Goal: Task Accomplishment & Management: Use online tool/utility

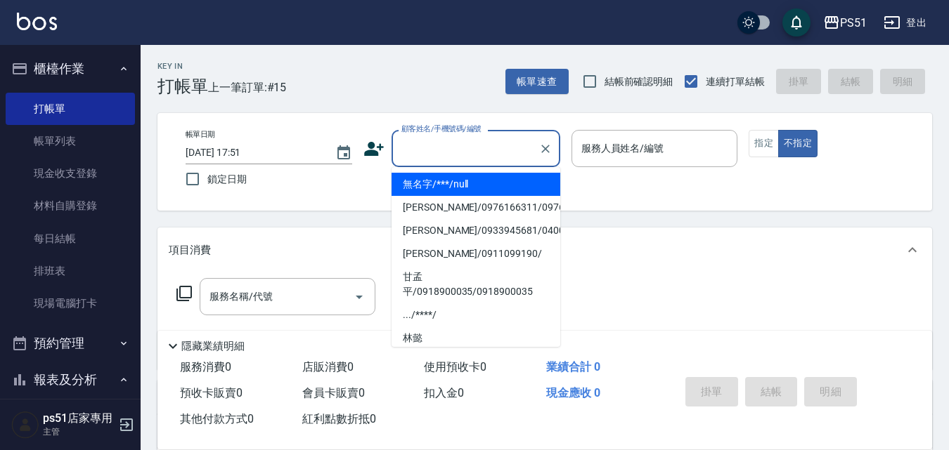
type input "無名字/***/null"
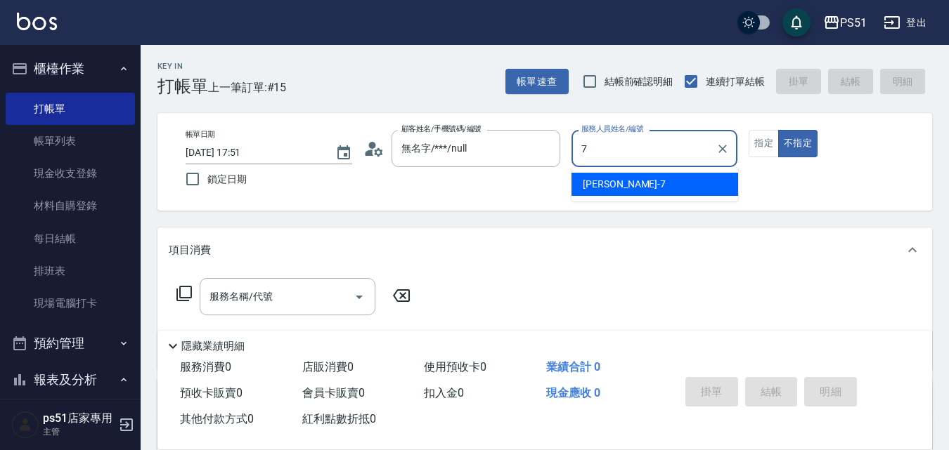
type input "[PERSON_NAME]-7"
type button "false"
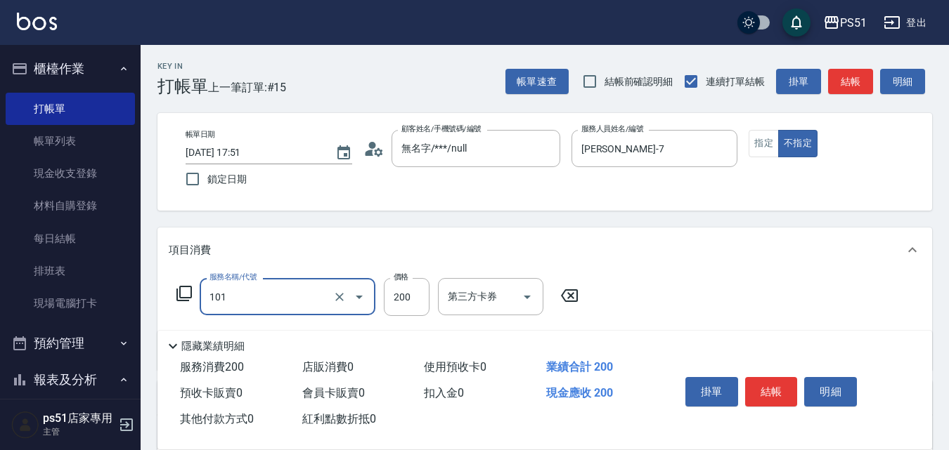
type input "洗髮(101)"
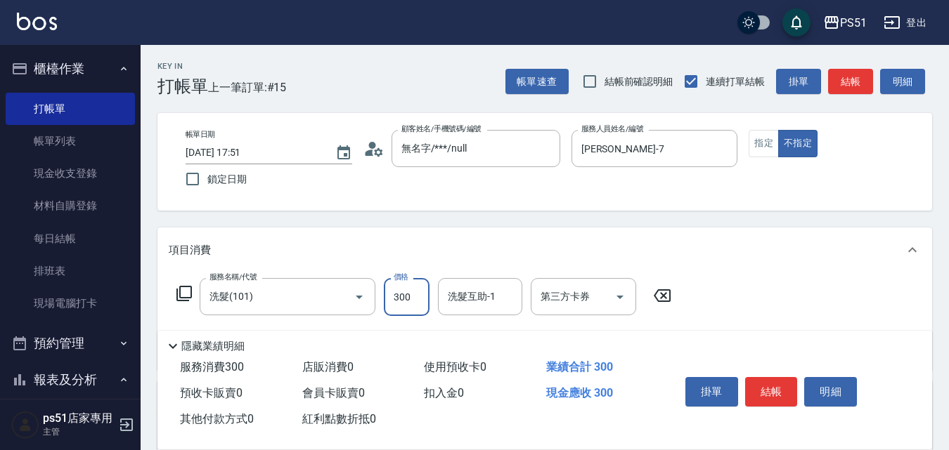
type input "300"
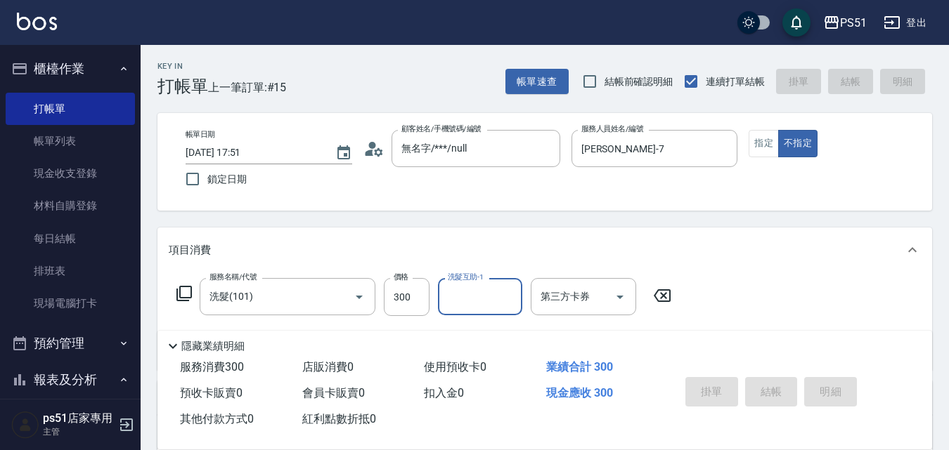
type input "[DATE] 19:01"
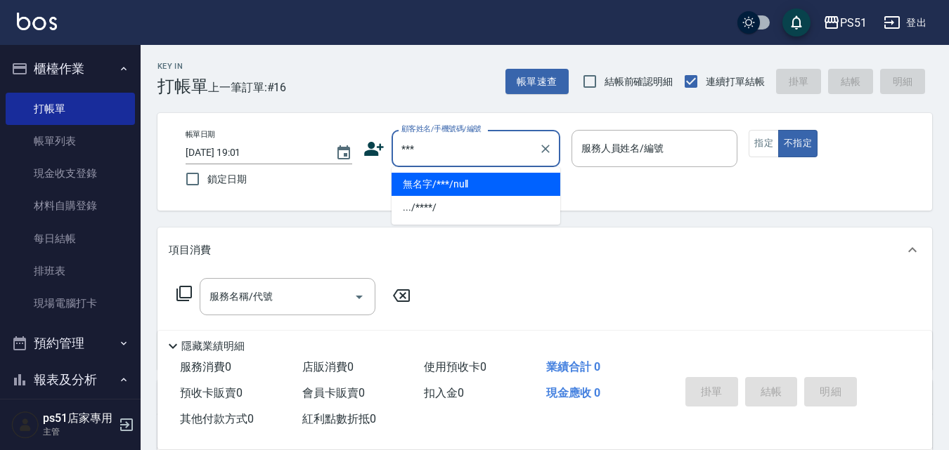
type input "無名字/***/null"
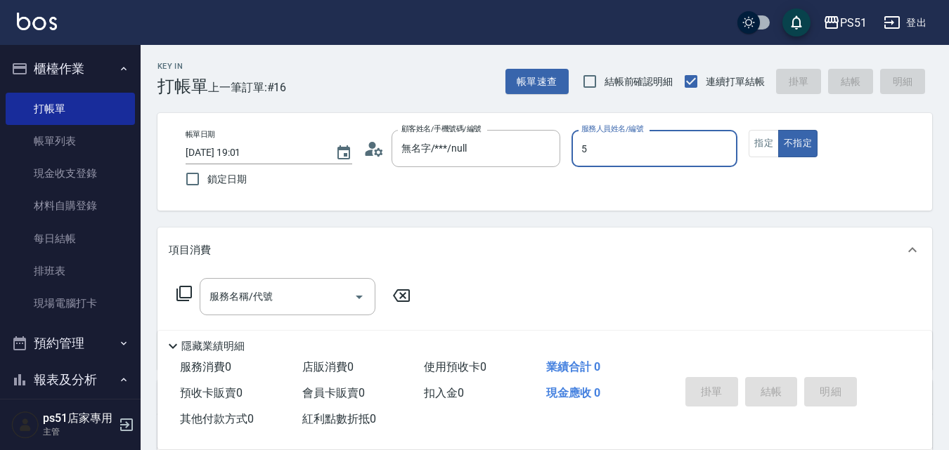
type input "Willa-5"
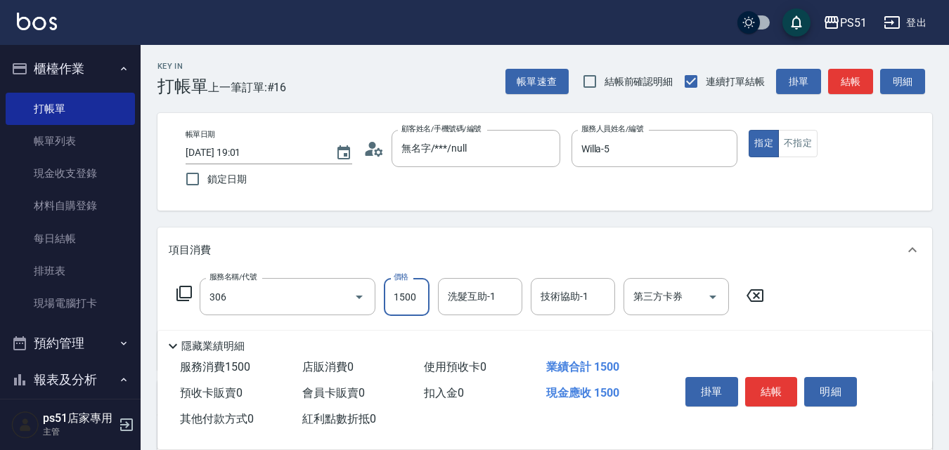
type input "離子燙(306)"
type input "1399"
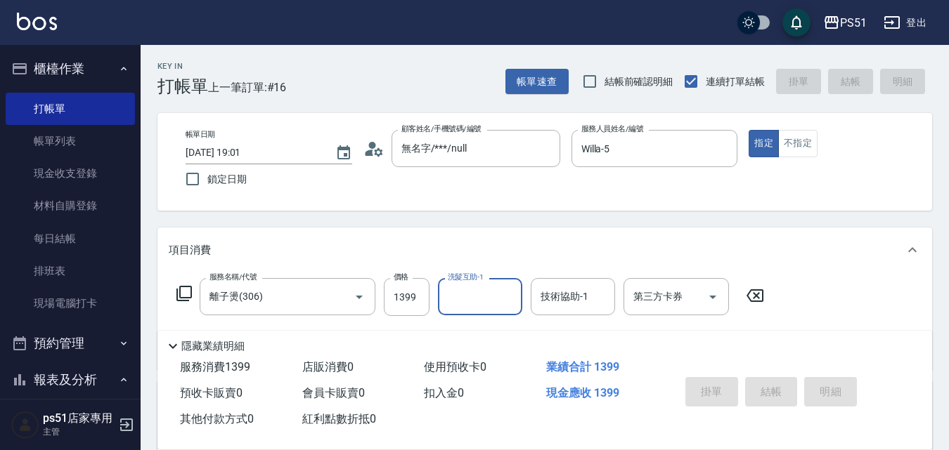
type input "[DATE] 19:06"
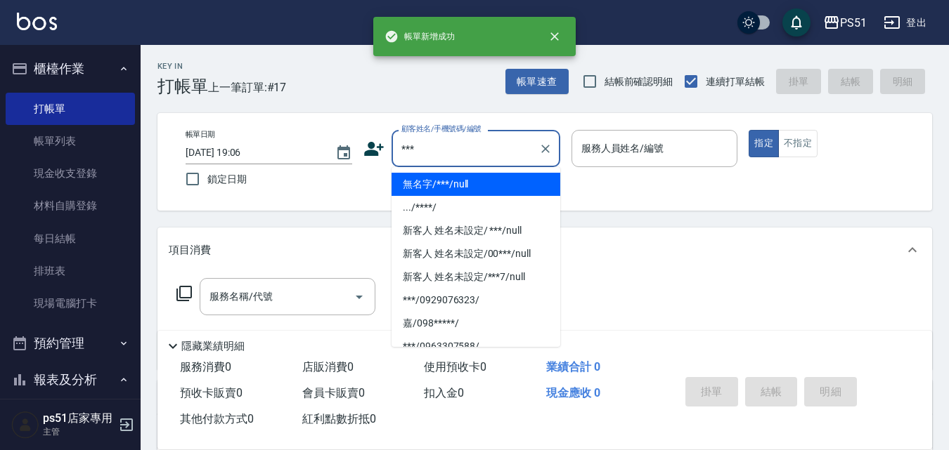
type input "無名字/***/null"
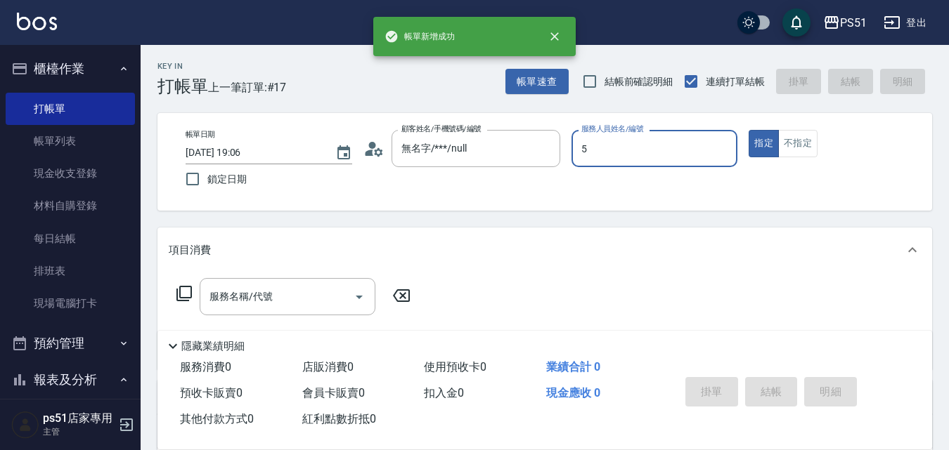
type input "Willa-5"
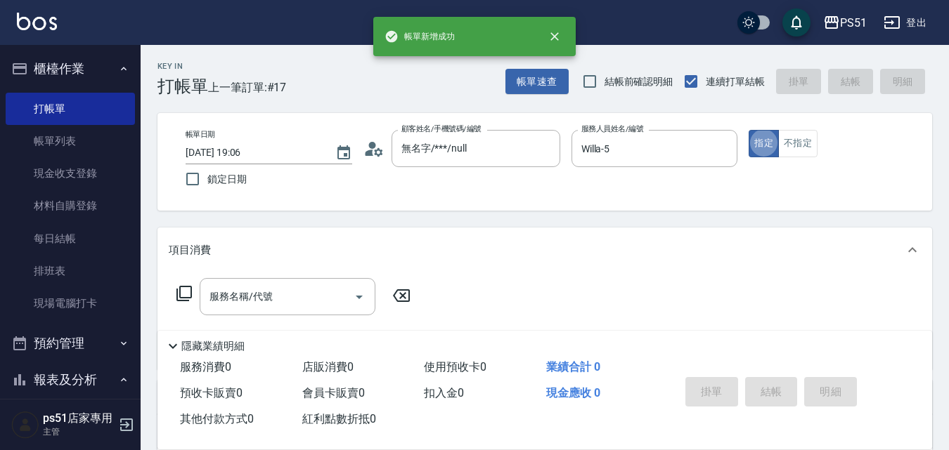
type button "true"
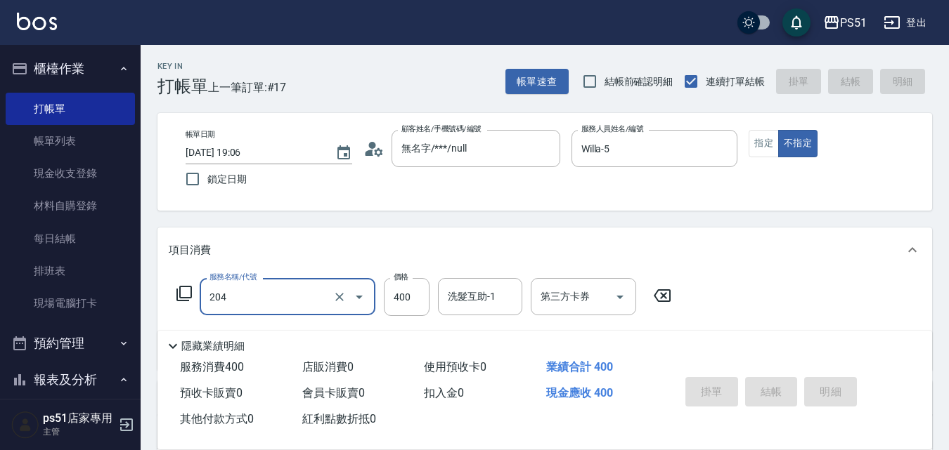
type input "204"
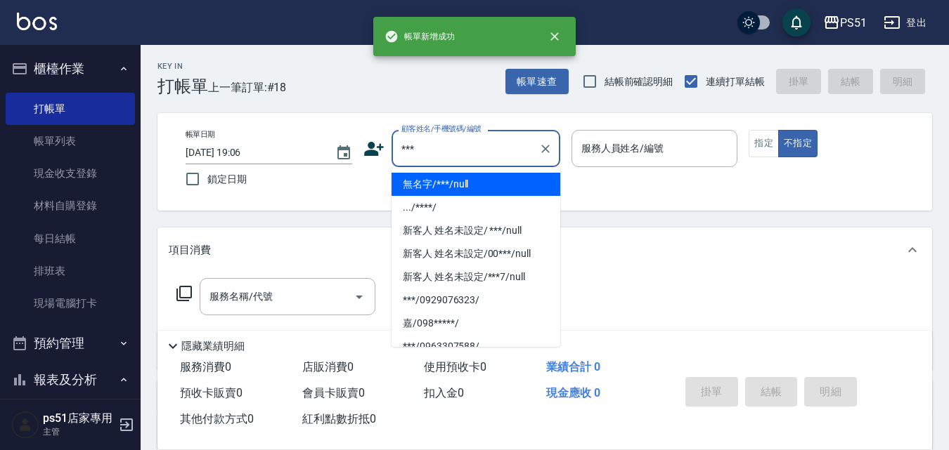
type input "無名字/***/null"
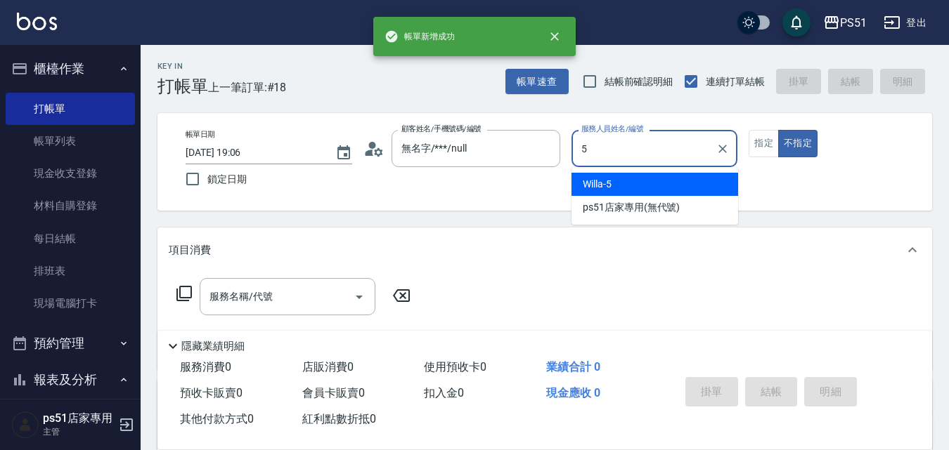
type input "Willa-5"
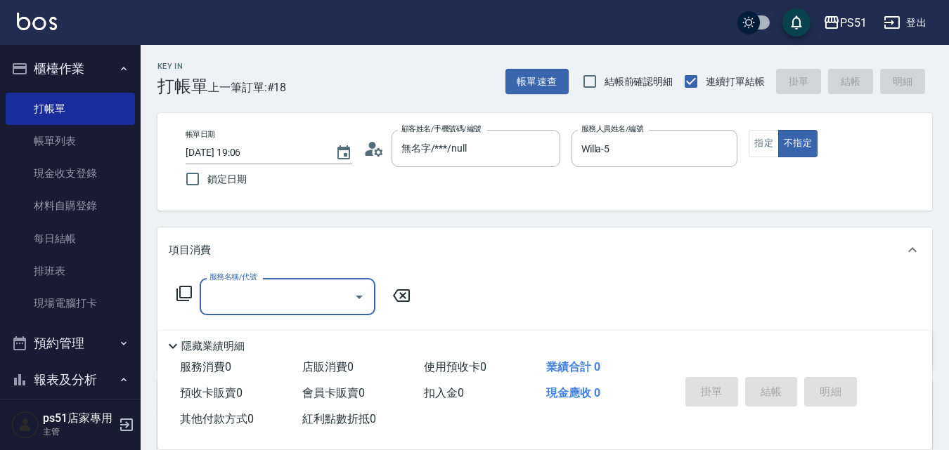
click at [342, 298] on input "服務名稱/代號" at bounding box center [277, 297] width 142 height 25
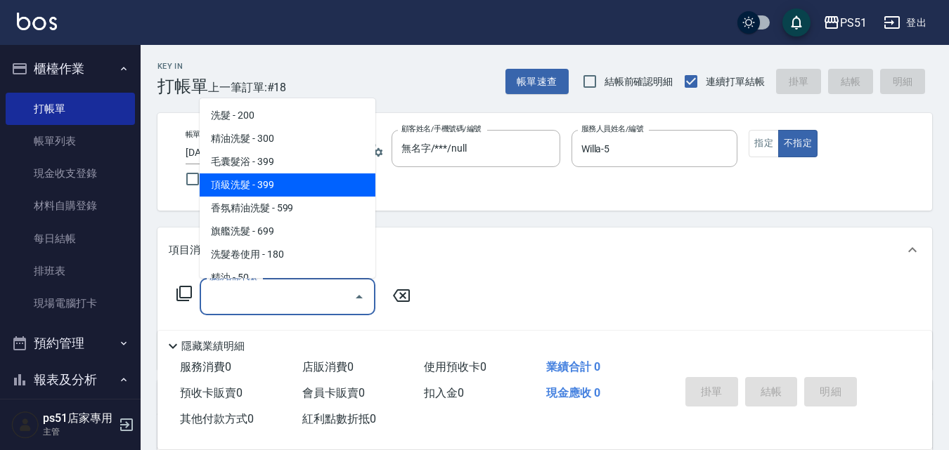
click at [295, 183] on span "頂級洗髮 - 399" at bounding box center [288, 185] width 176 height 23
type input "頂級洗髮(104)"
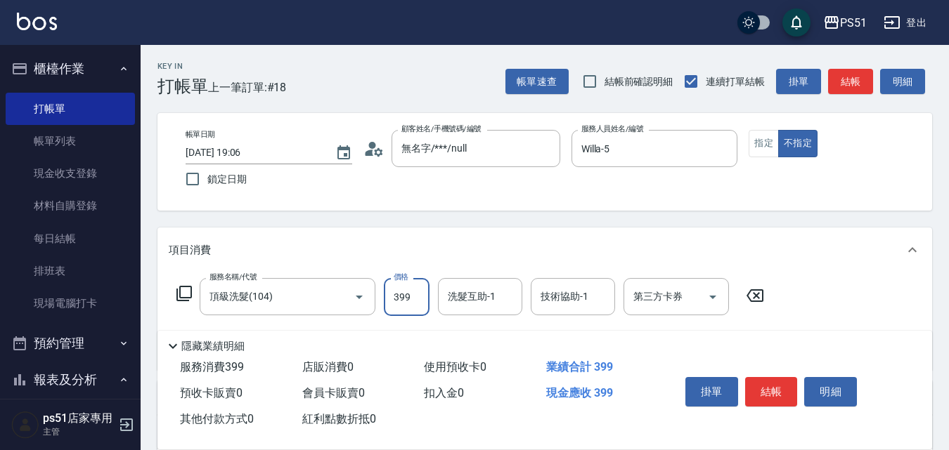
click at [409, 297] on input "399" at bounding box center [407, 297] width 46 height 38
type input "499"
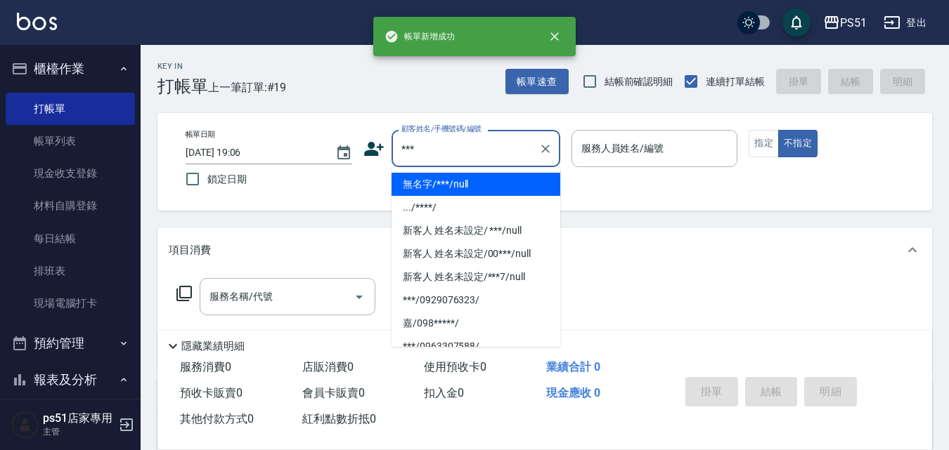
type input "無名字/***/null"
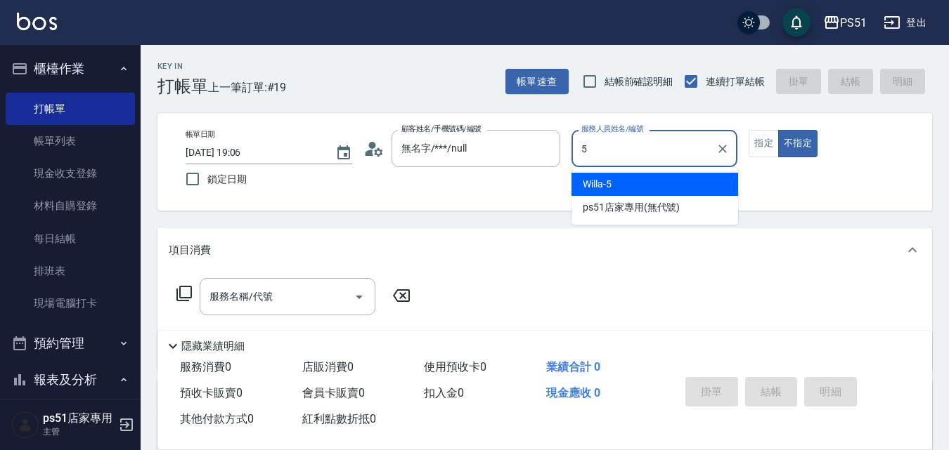
type input "Willa-5"
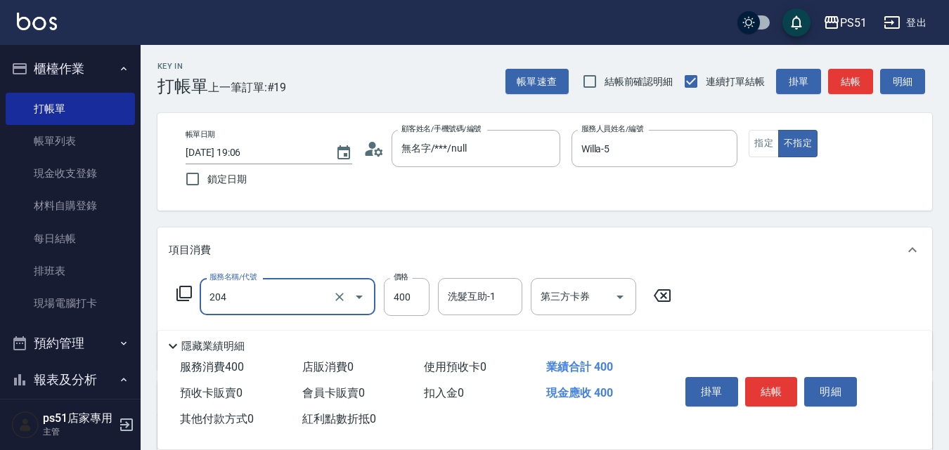
type input "B級洗+剪(204)"
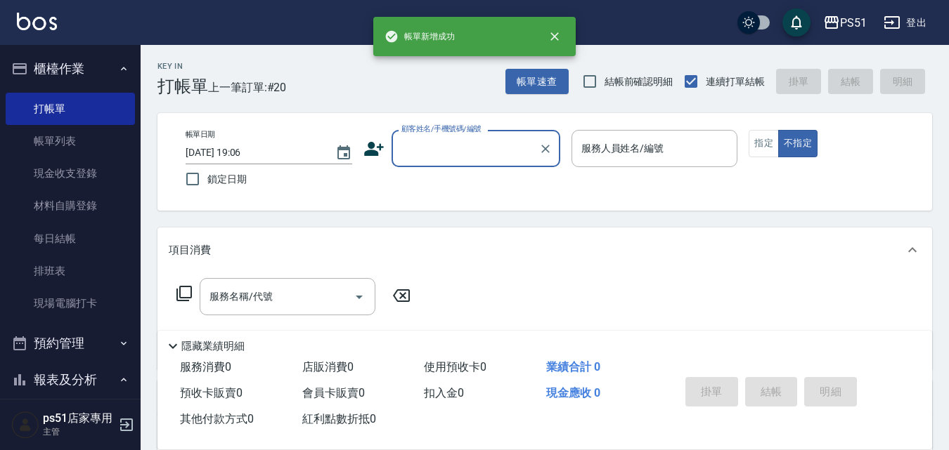
click at [45, 72] on button "櫃檯作業" at bounding box center [70, 69] width 129 height 37
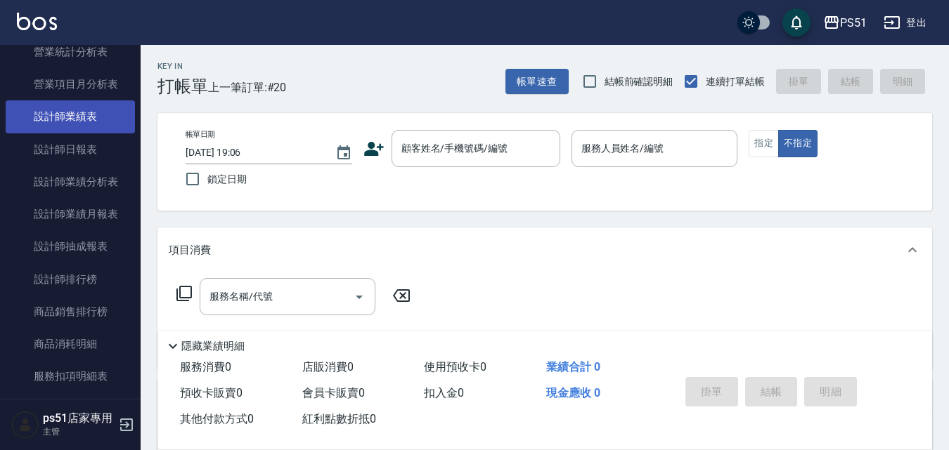
scroll to position [290, 0]
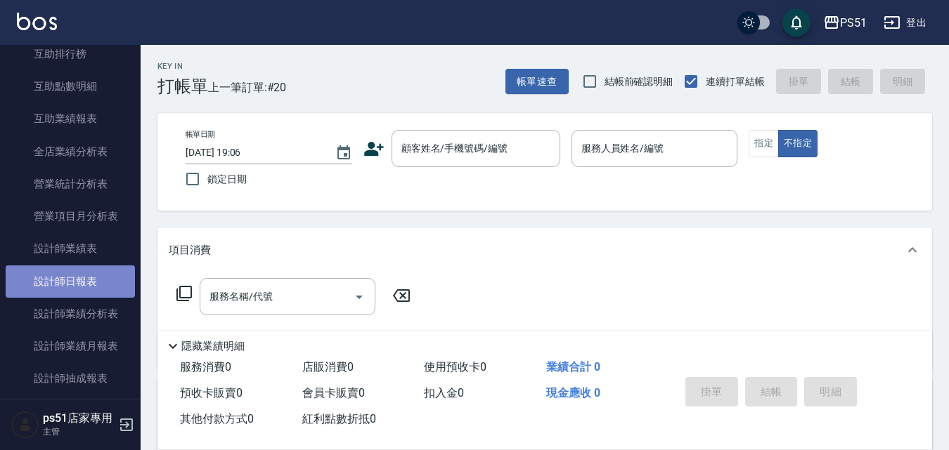
click at [82, 268] on link "設計師日報表" at bounding box center [70, 282] width 129 height 32
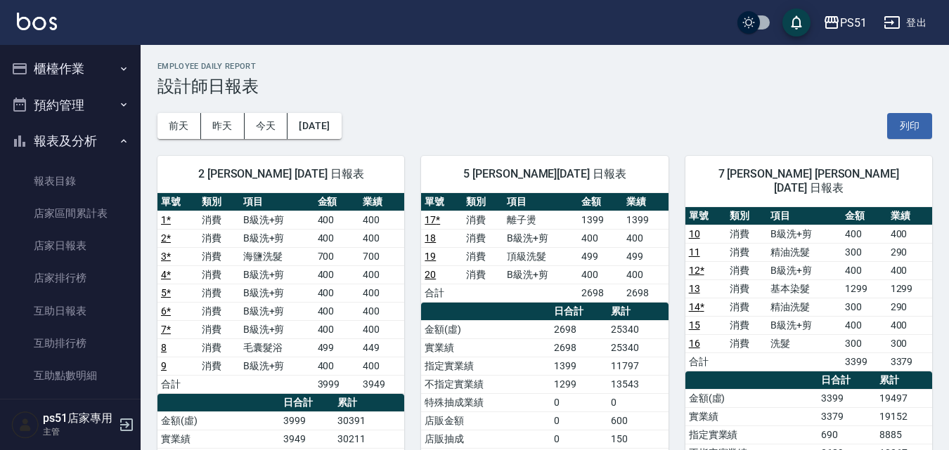
click at [96, 59] on button "櫃檯作業" at bounding box center [70, 69] width 129 height 37
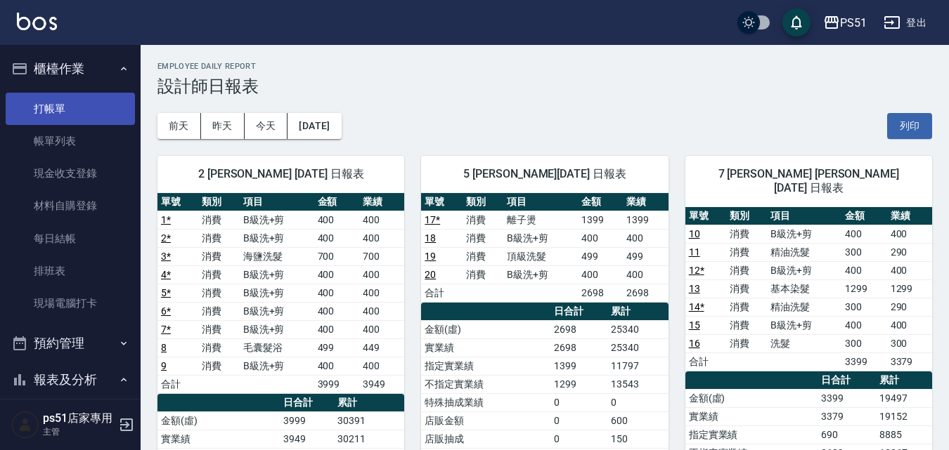
click at [91, 108] on link "打帳單" at bounding box center [70, 109] width 129 height 32
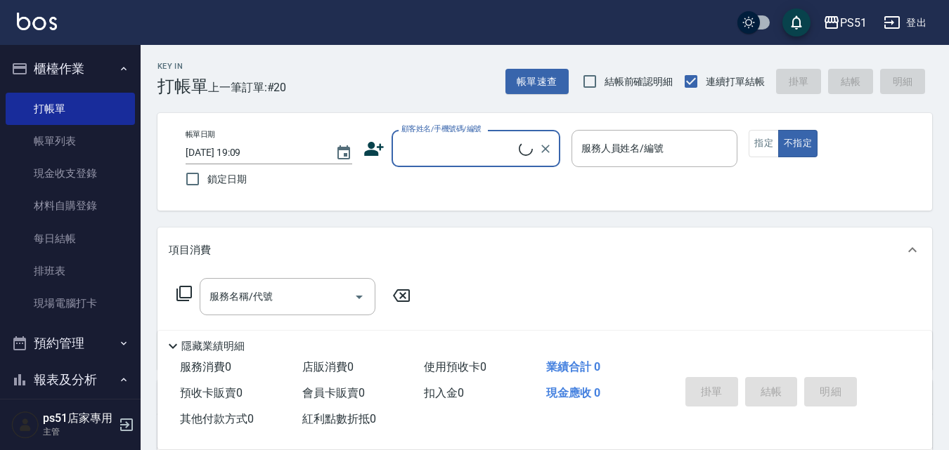
click at [459, 154] on input "顧客姓名/手機號碼/編號" at bounding box center [458, 148] width 121 height 25
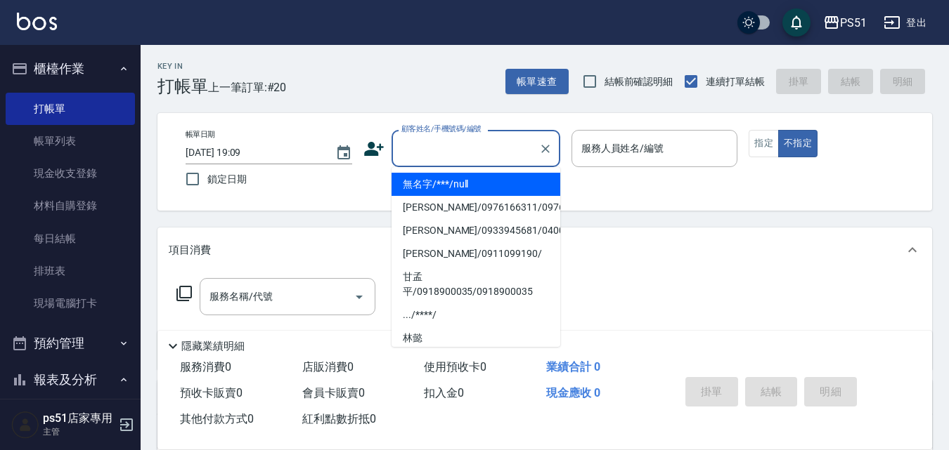
click at [467, 177] on li "無名字/***/null" at bounding box center [475, 184] width 169 height 23
type input "無名字/***/null"
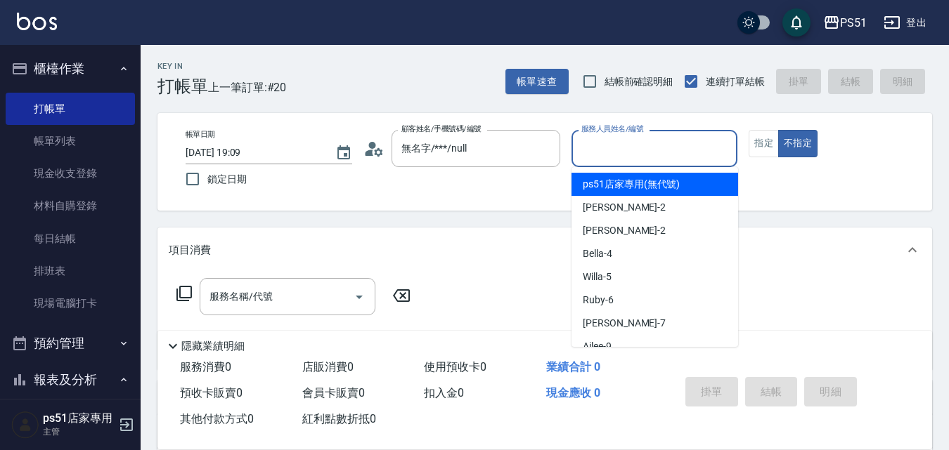
click at [651, 141] on input "服務人員姓名/編號" at bounding box center [655, 148] width 154 height 25
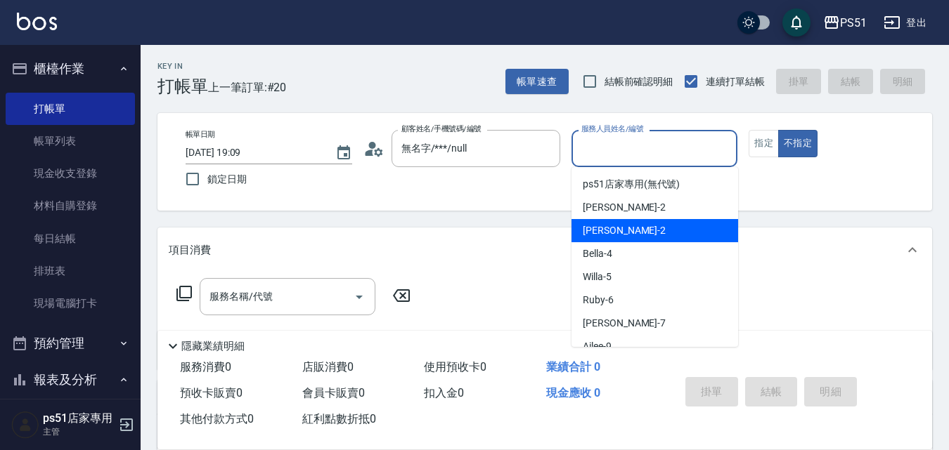
click at [640, 235] on div "[PERSON_NAME] -2" at bounding box center [654, 230] width 167 height 23
type input "[PERSON_NAME]-2"
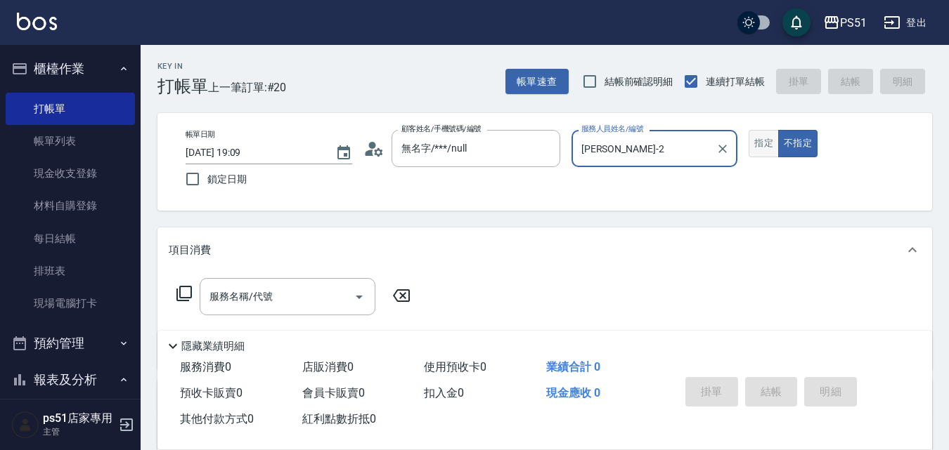
click at [752, 133] on button "指定" at bounding box center [763, 143] width 30 height 27
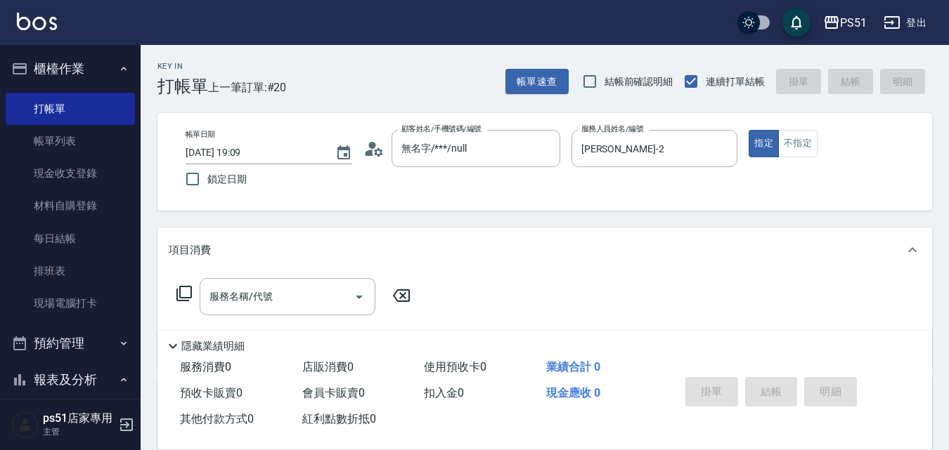
click at [285, 318] on div "Key In 打帳單 上一筆訂單:#20 帳單速查 結帳前確認明細 連續打單結帳 掛單 結帳 明細 帳單日期 [DATE] 19:09 鎖定日期 顧客姓名/手…" at bounding box center [545, 367] width 808 height 644
click at [284, 298] on input "服務名稱/代號" at bounding box center [277, 297] width 142 height 25
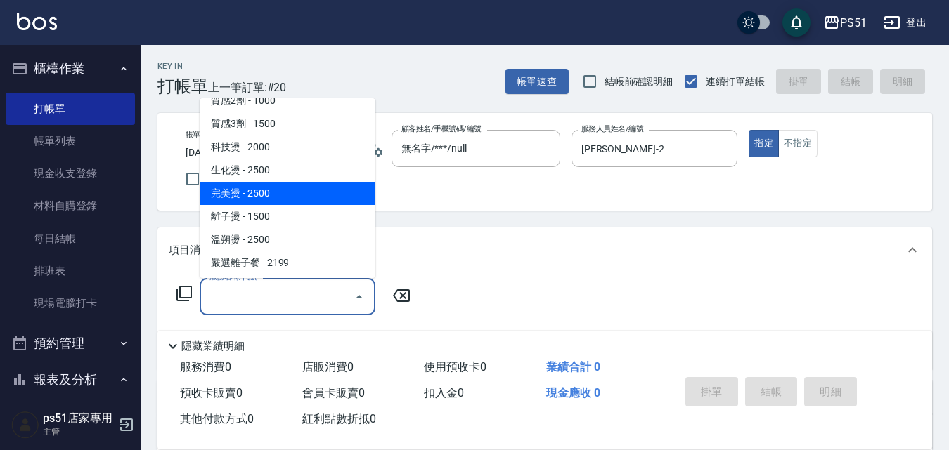
scroll to position [492, 0]
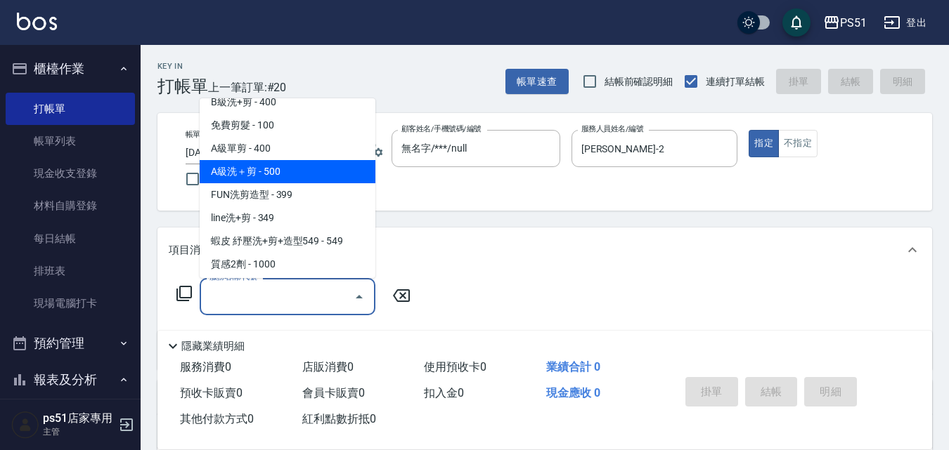
click at [306, 170] on span "A級洗＋剪 - 500" at bounding box center [288, 171] width 176 height 23
type input "A級洗＋剪(207)"
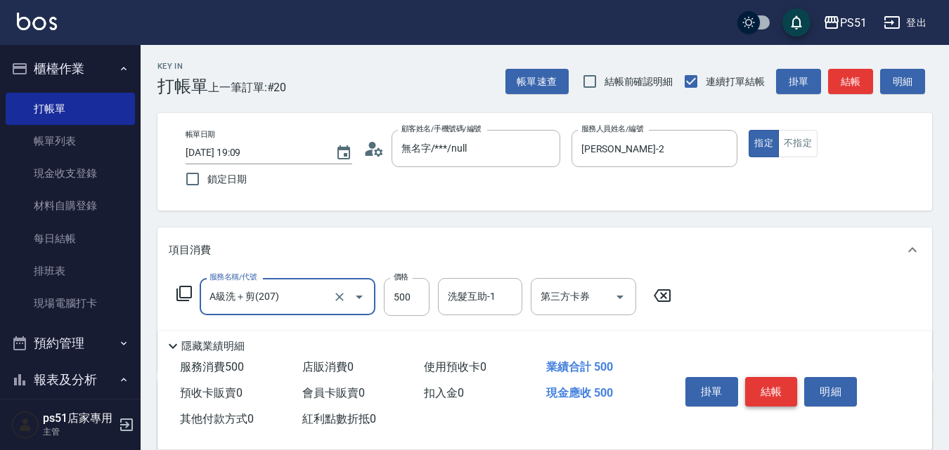
click at [776, 391] on button "結帳" at bounding box center [771, 392] width 53 height 30
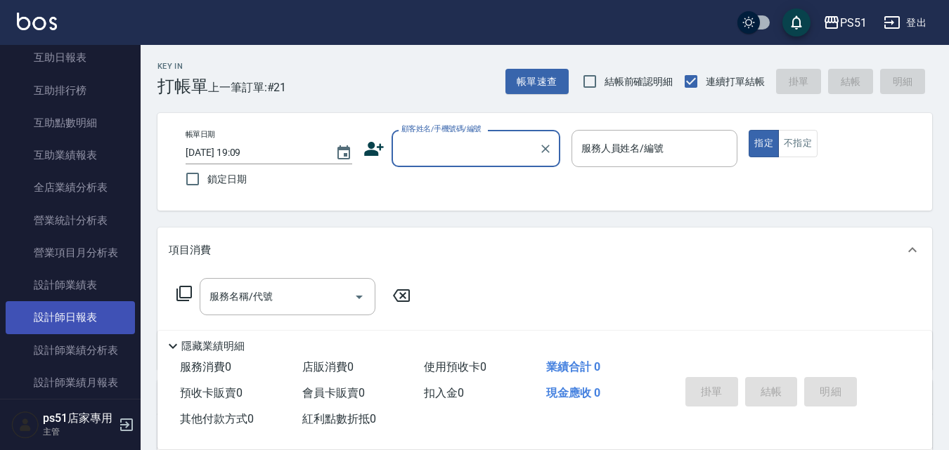
click at [97, 314] on link "設計師日報表" at bounding box center [70, 317] width 129 height 32
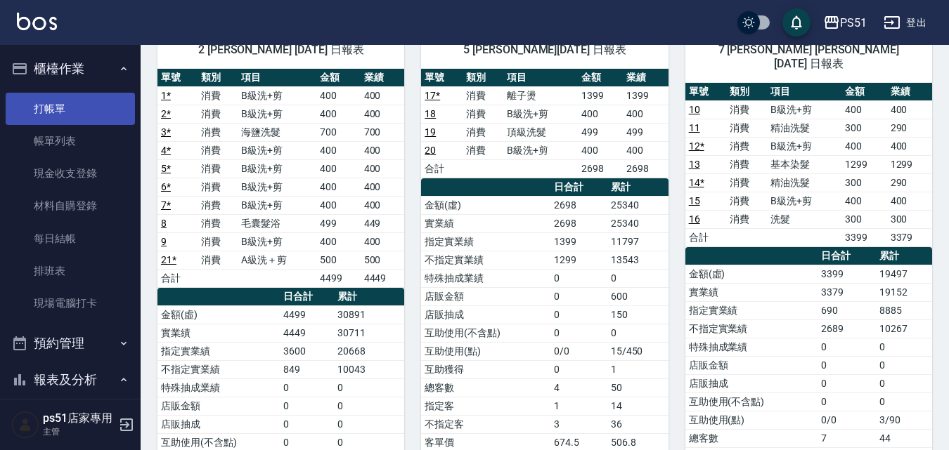
click at [63, 115] on link "打帳單" at bounding box center [70, 109] width 129 height 32
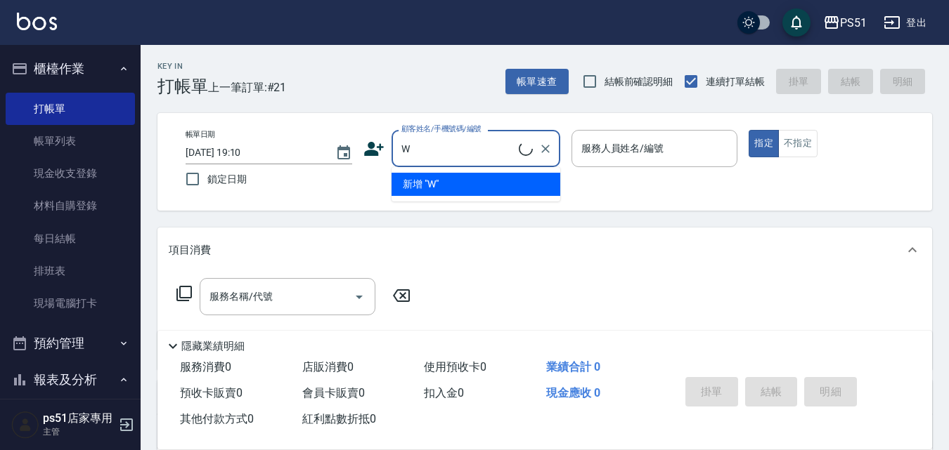
click at [515, 170] on ul "新增 "W"" at bounding box center [475, 184] width 169 height 34
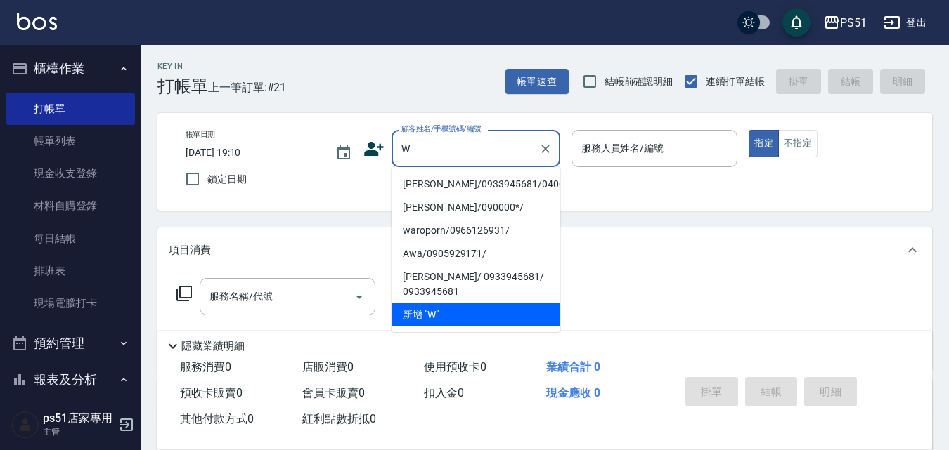
click at [517, 186] on li "[PERSON_NAME]/0933945681/040017" at bounding box center [475, 184] width 169 height 23
type input "[PERSON_NAME]/0933945681/040017"
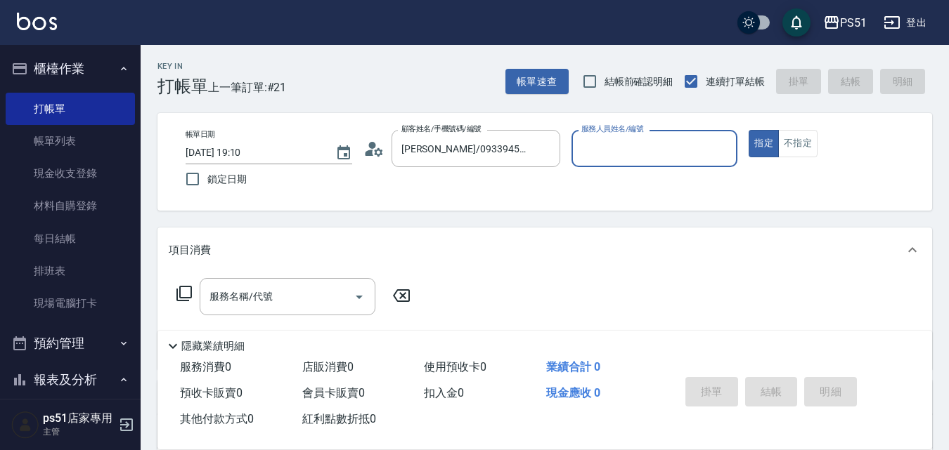
type input "Bella-4"
click at [611, 156] on input "Bella-4" at bounding box center [655, 148] width 154 height 25
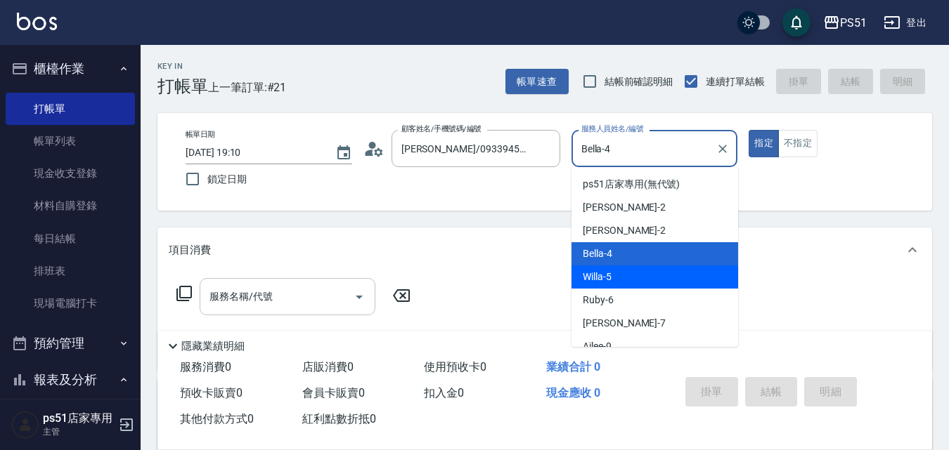
click at [303, 311] on div "服務名稱/代號" at bounding box center [288, 296] width 176 height 37
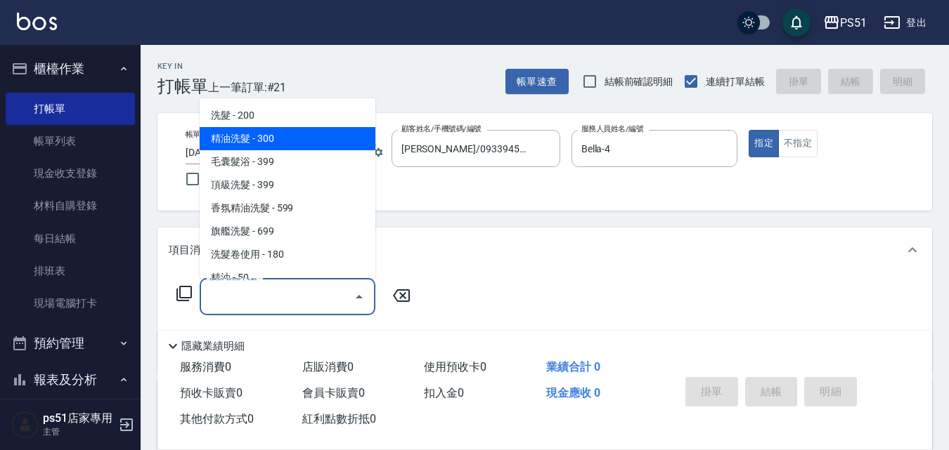
click at [318, 139] on span "精油洗髮 - 300" at bounding box center [288, 138] width 176 height 23
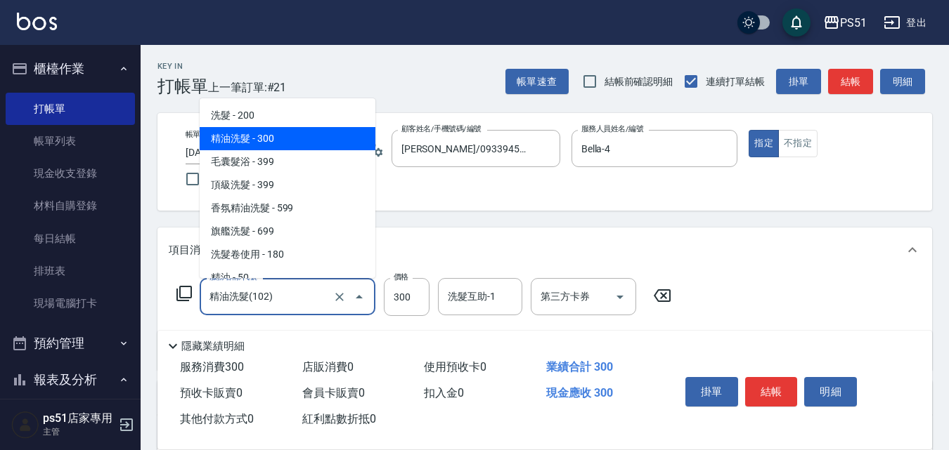
click at [316, 309] on input "精油洗髮(102)" at bounding box center [268, 297] width 124 height 25
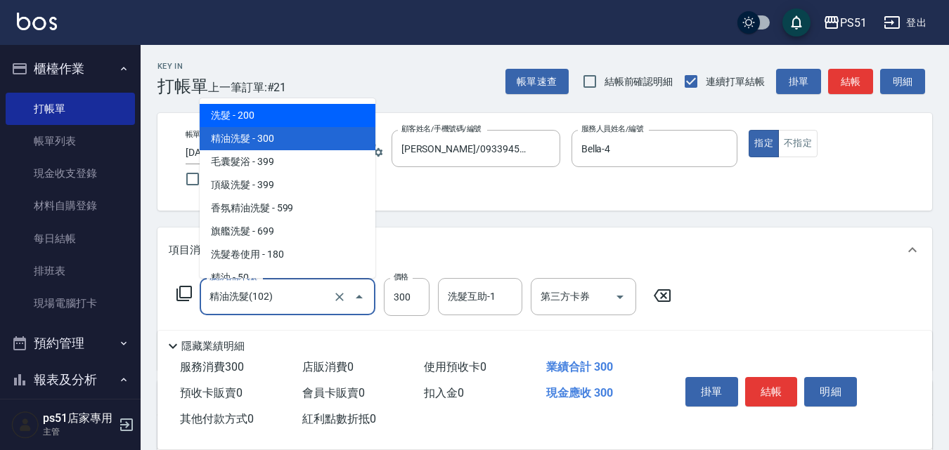
click at [324, 116] on span "洗髮 - 200" at bounding box center [288, 115] width 176 height 23
type input "洗髮(101)"
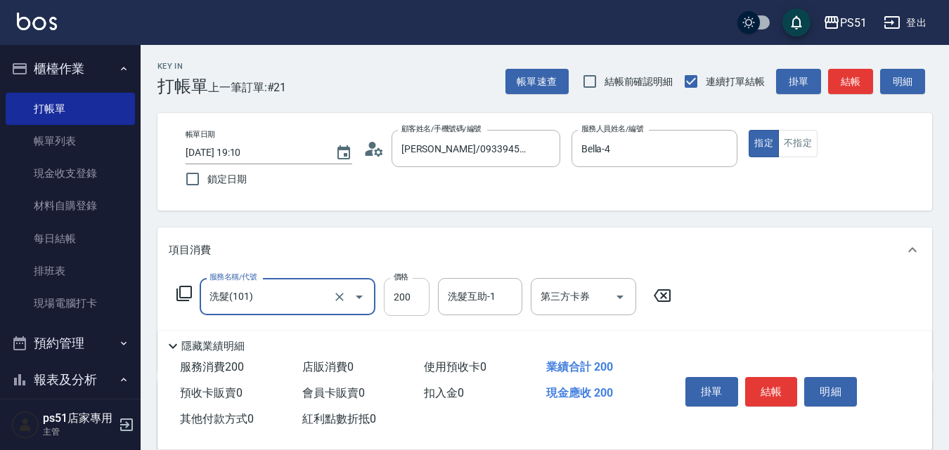
click at [405, 293] on input "200" at bounding box center [407, 297] width 46 height 38
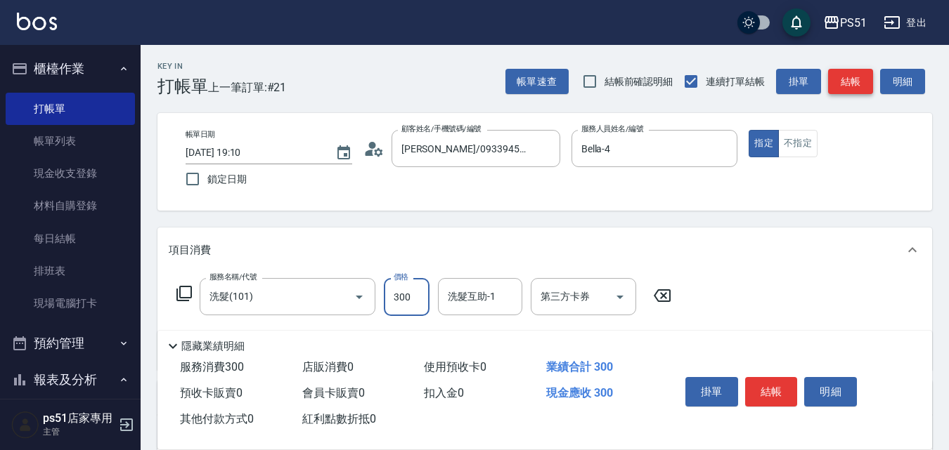
type input "300"
click at [853, 77] on button "結帳" at bounding box center [850, 82] width 45 height 26
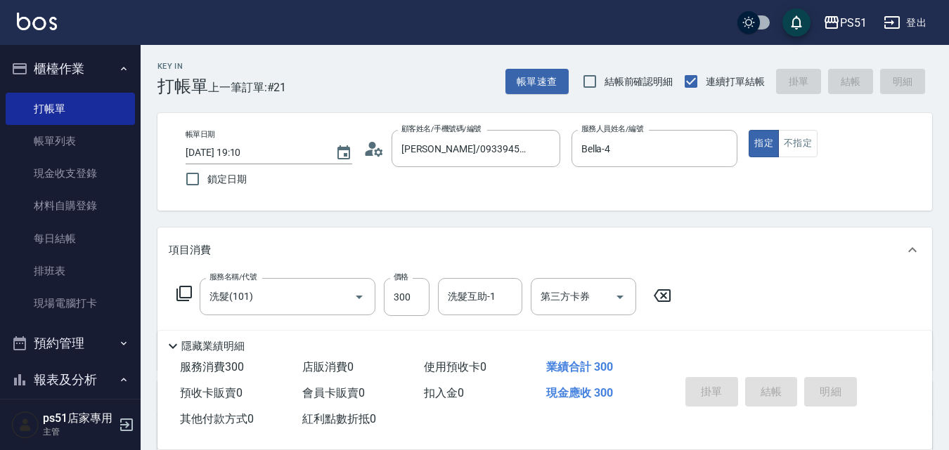
type input "[DATE] 19:29"
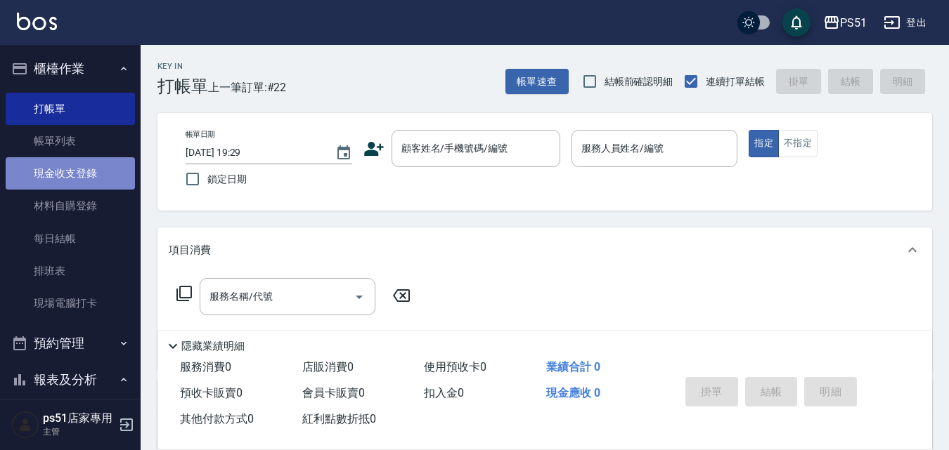
click at [70, 167] on link "現金收支登錄" at bounding box center [70, 173] width 129 height 32
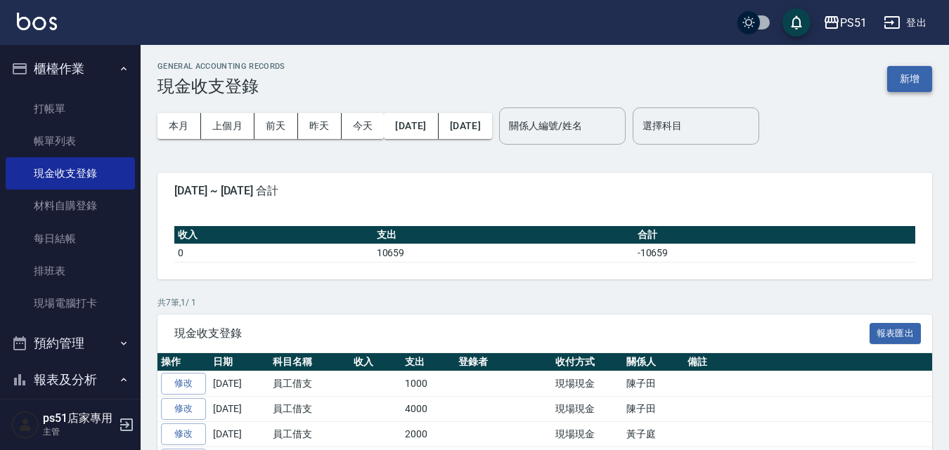
click at [903, 80] on button "新增" at bounding box center [909, 79] width 45 height 26
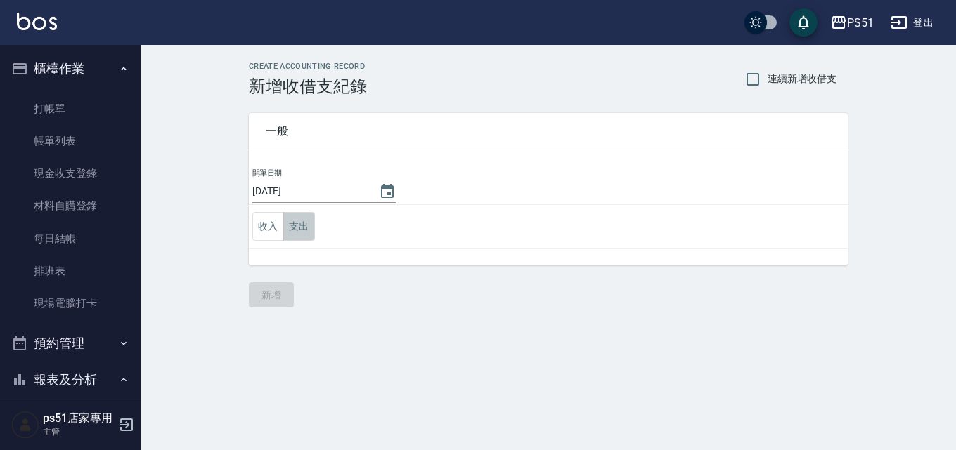
click at [295, 226] on button "支出" at bounding box center [299, 226] width 32 height 29
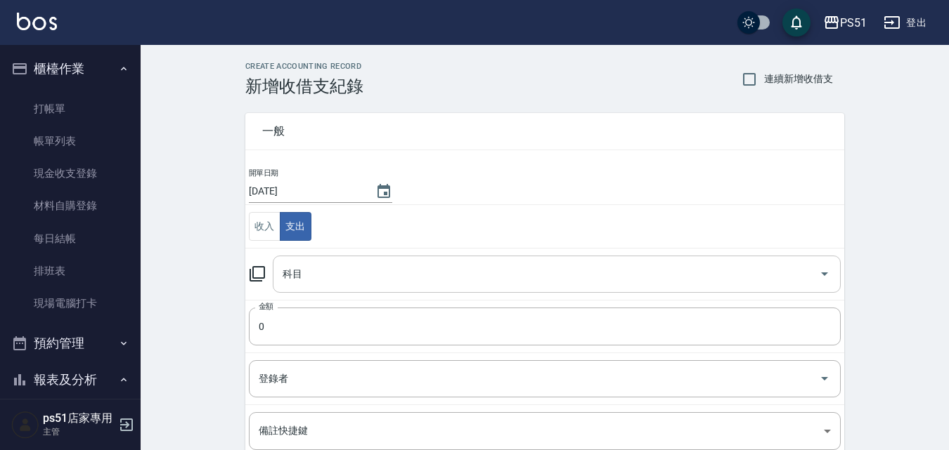
click at [310, 271] on input "科目" at bounding box center [546, 274] width 534 height 25
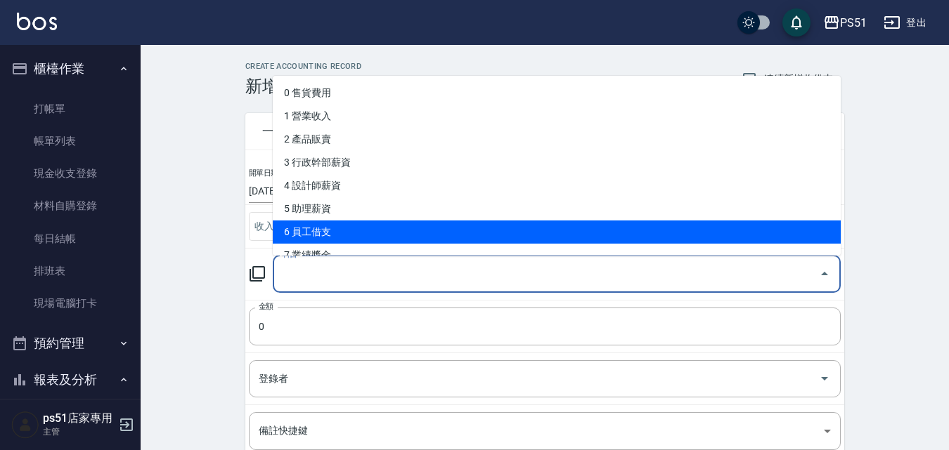
click at [330, 228] on li "6 員工借支" at bounding box center [557, 232] width 568 height 23
type input "6 員工借支"
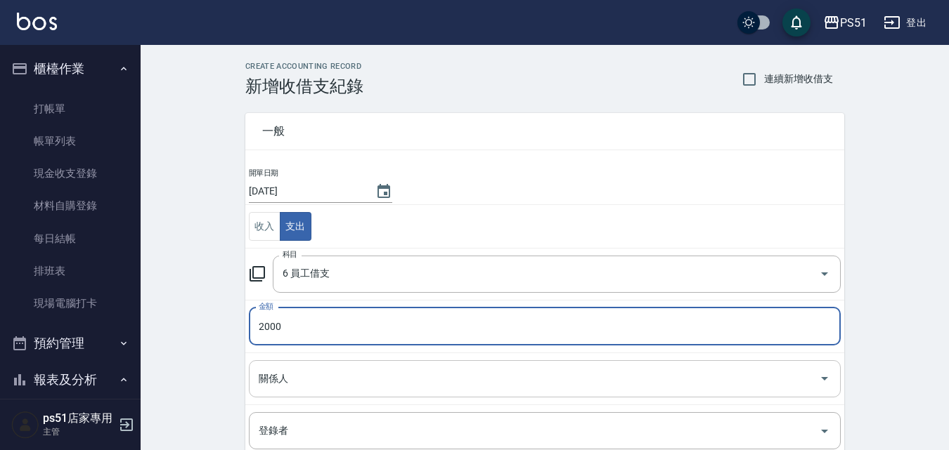
click at [332, 393] on div "關係人" at bounding box center [545, 379] width 592 height 37
type input "2000"
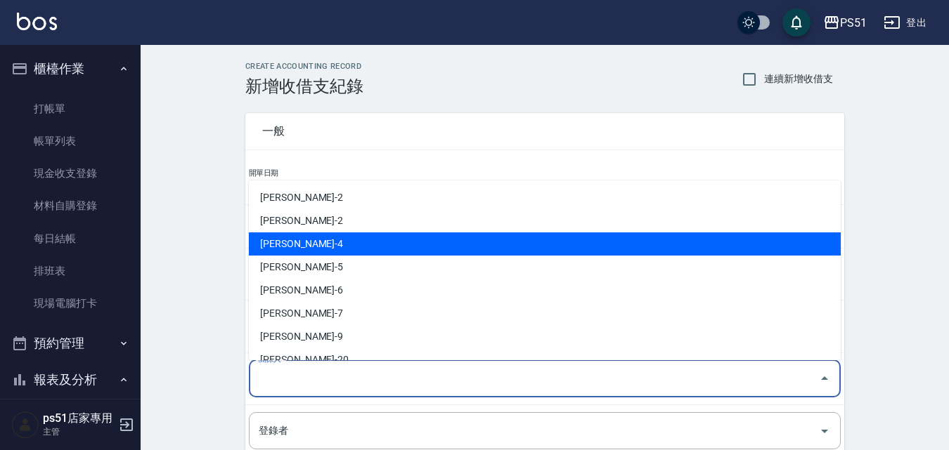
click at [328, 247] on li "[PERSON_NAME]-4" at bounding box center [545, 244] width 592 height 23
type input "[PERSON_NAME]-4"
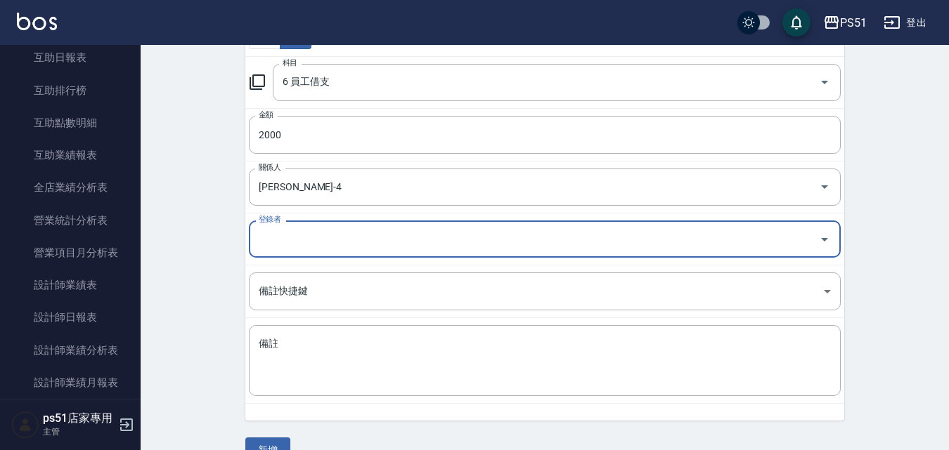
scroll to position [222, 0]
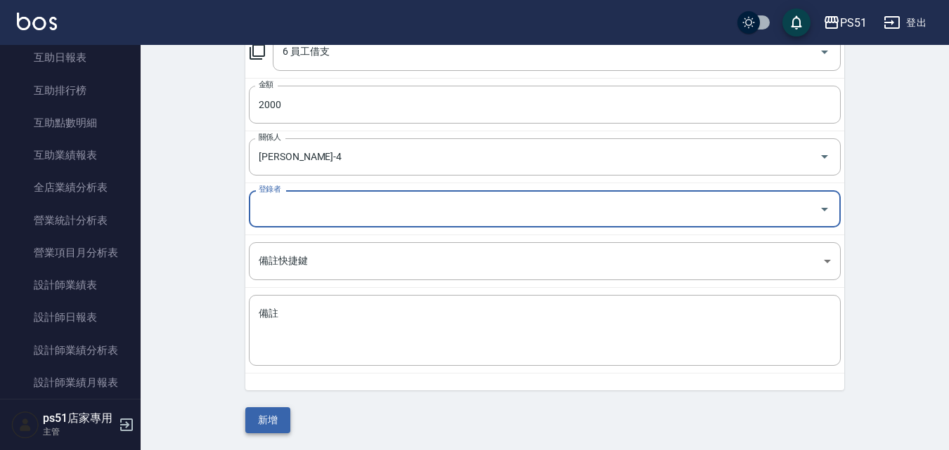
click at [264, 419] on button "新增" at bounding box center [267, 421] width 45 height 26
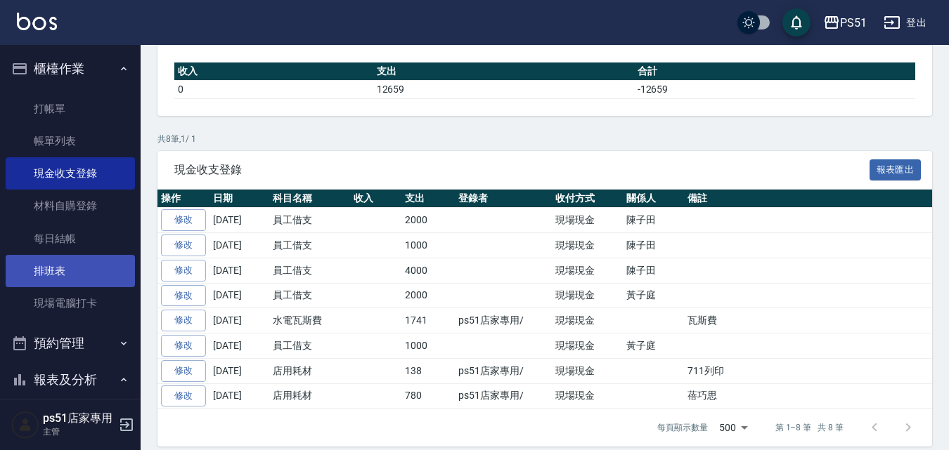
scroll to position [164, 0]
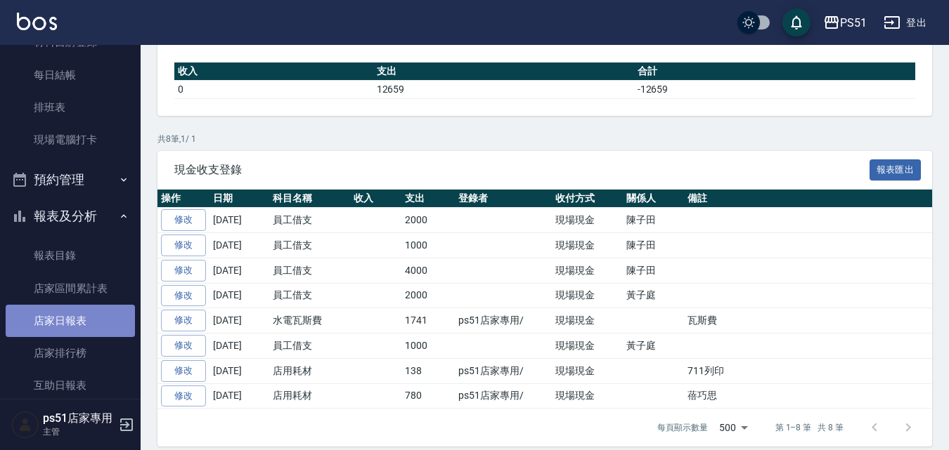
click at [84, 319] on link "店家日報表" at bounding box center [70, 321] width 129 height 32
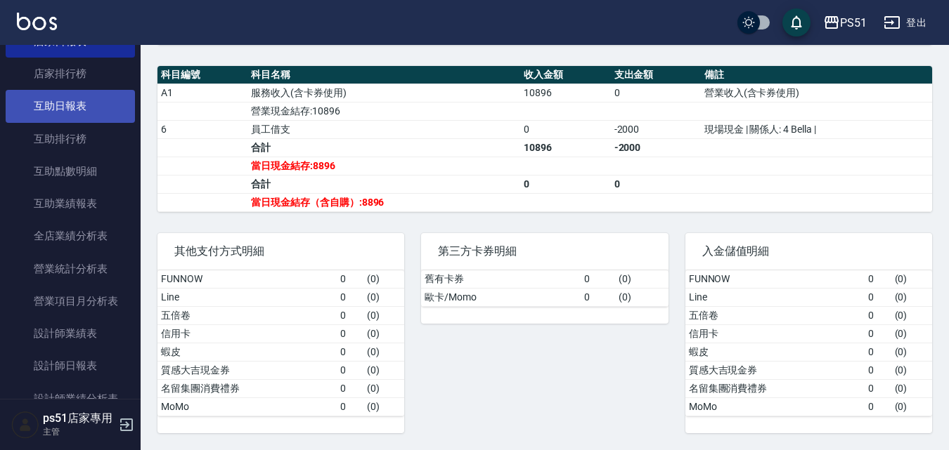
scroll to position [492, 0]
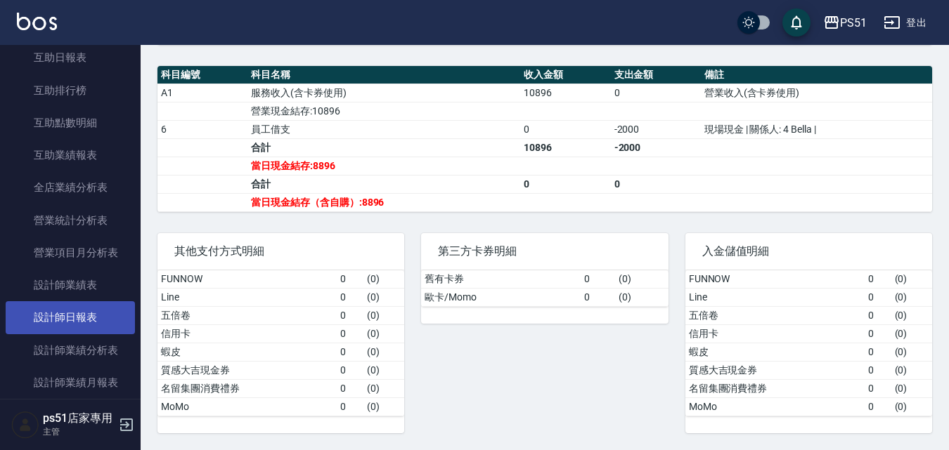
click at [93, 325] on link "設計師日報表" at bounding box center [70, 317] width 129 height 32
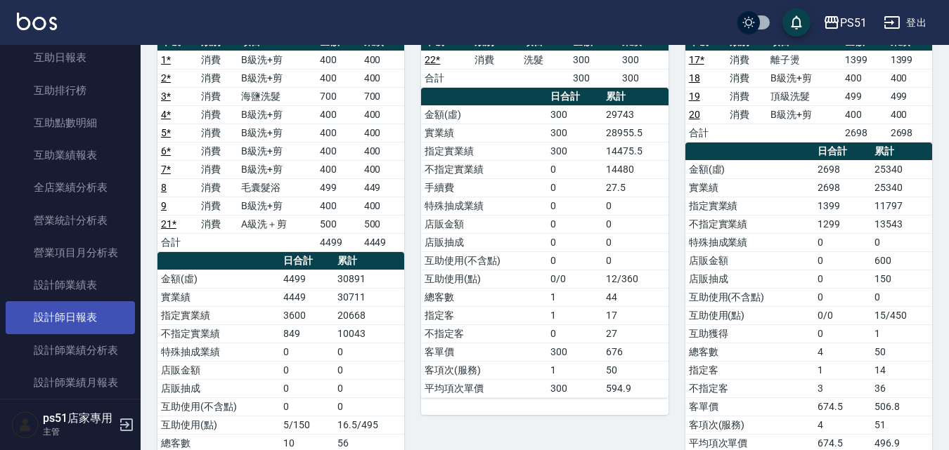
scroll to position [656, 0]
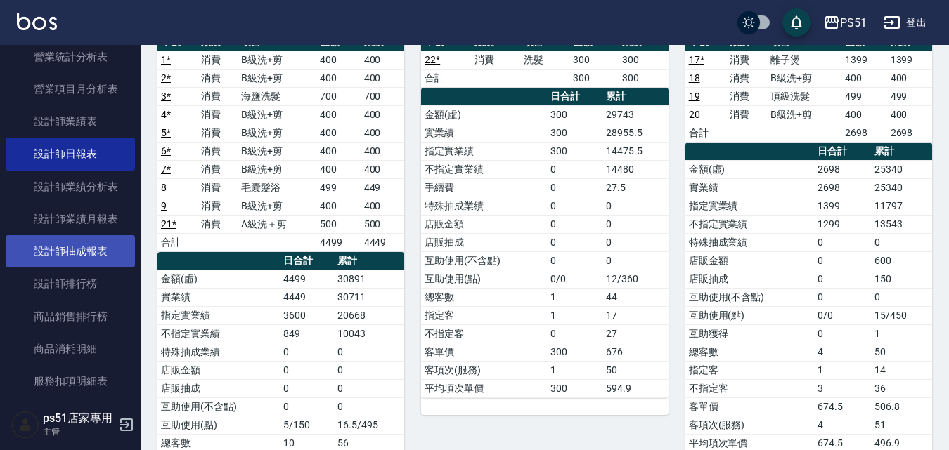
click at [105, 257] on link "設計師抽成報表" at bounding box center [70, 251] width 129 height 32
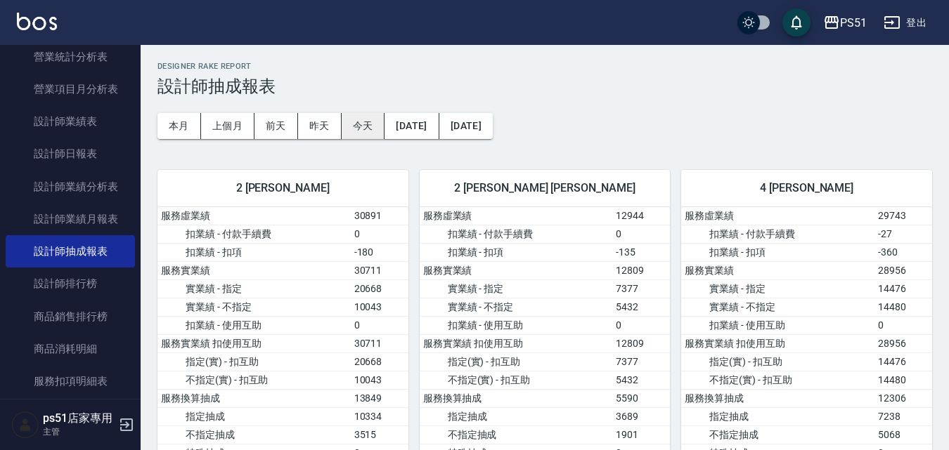
click at [361, 129] on button "今天" at bounding box center [364, 126] width 44 height 26
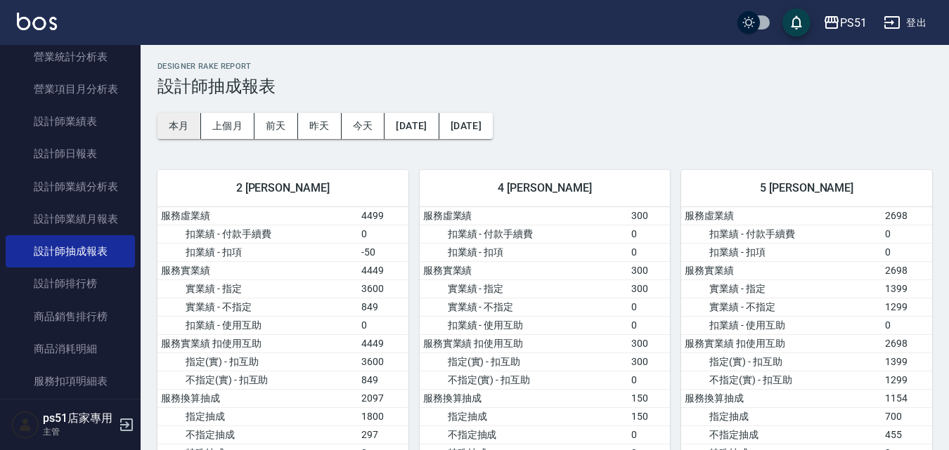
click at [188, 123] on button "本月" at bounding box center [179, 126] width 44 height 26
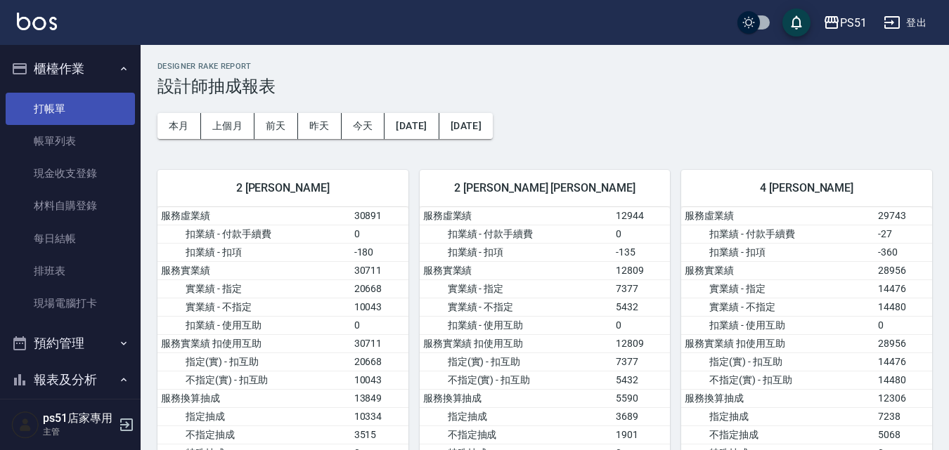
click at [74, 122] on link "打帳單" at bounding box center [70, 109] width 129 height 32
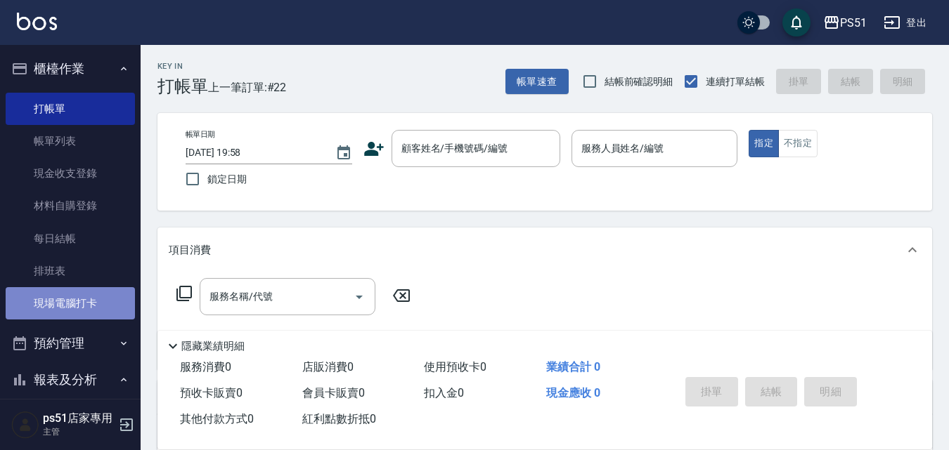
click at [79, 313] on link "現場電腦打卡" at bounding box center [70, 303] width 129 height 32
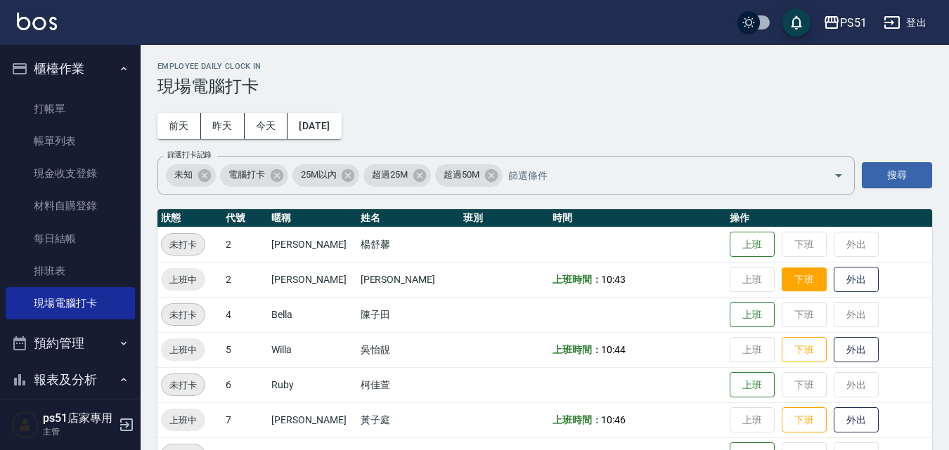
click at [794, 289] on button "下班" at bounding box center [804, 280] width 45 height 25
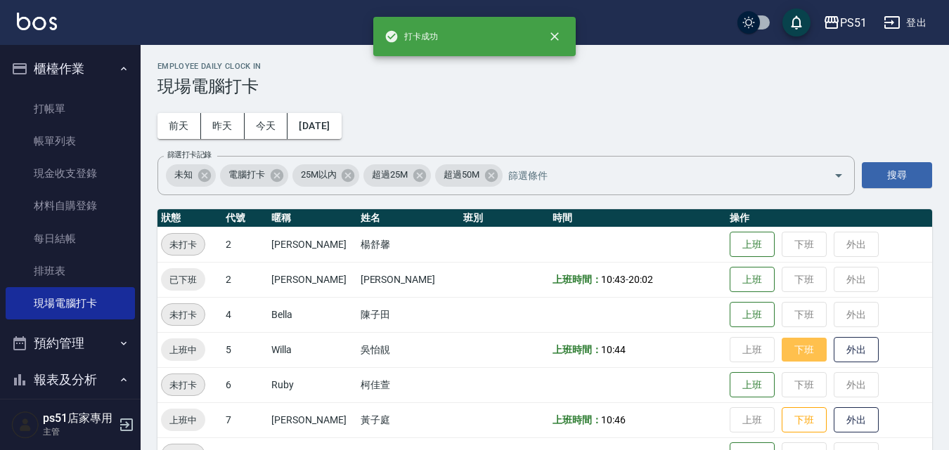
click at [782, 349] on button "下班" at bounding box center [804, 350] width 45 height 25
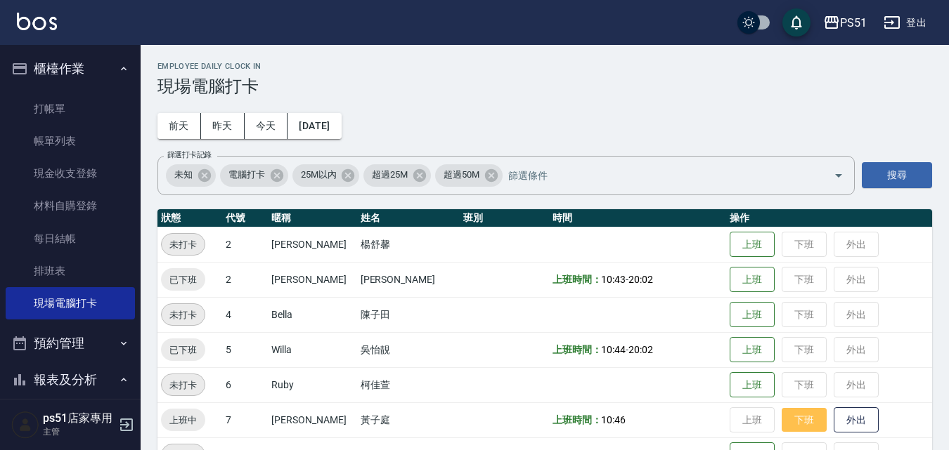
click at [806, 415] on button "下班" at bounding box center [804, 420] width 45 height 25
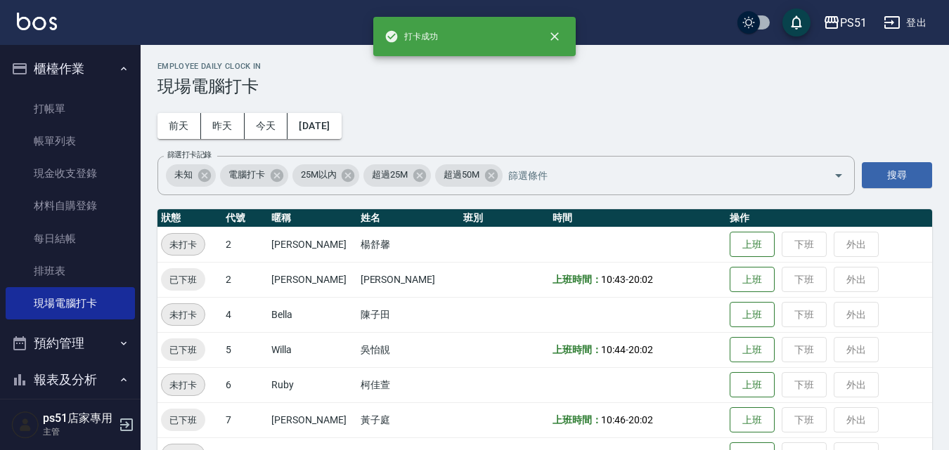
scroll to position [164, 0]
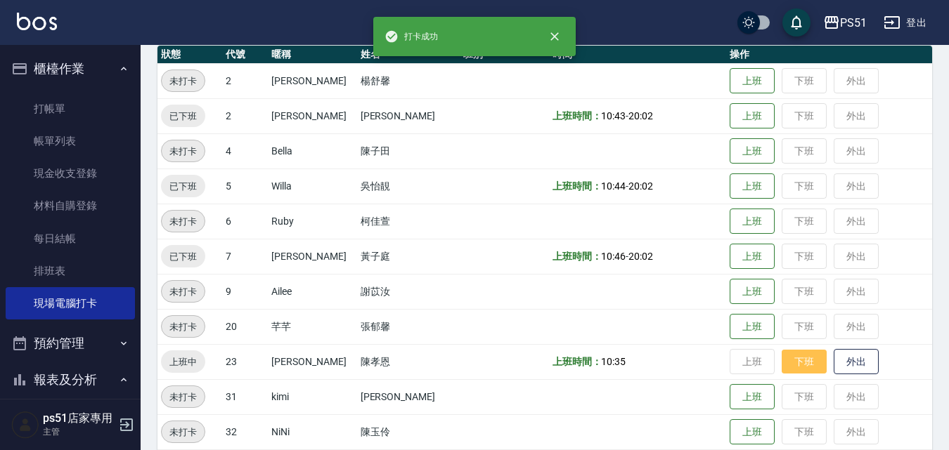
click at [790, 373] on button "下班" at bounding box center [804, 362] width 45 height 25
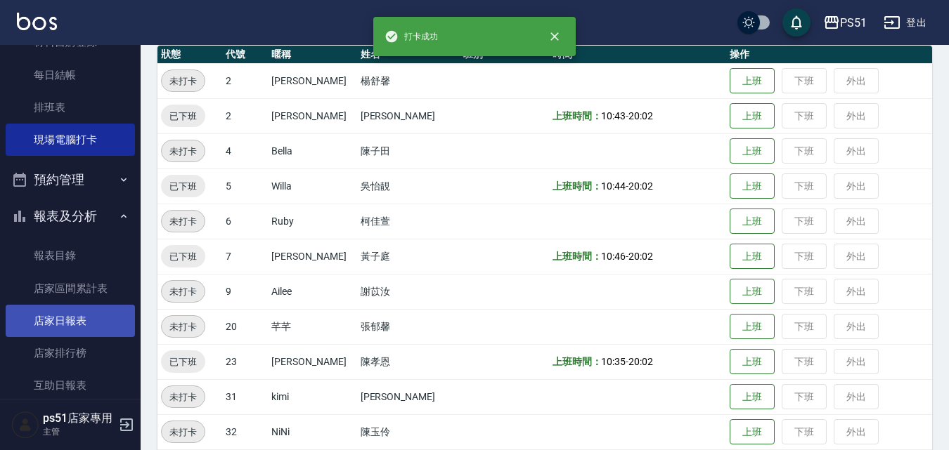
click at [64, 312] on link "店家日報表" at bounding box center [70, 321] width 129 height 32
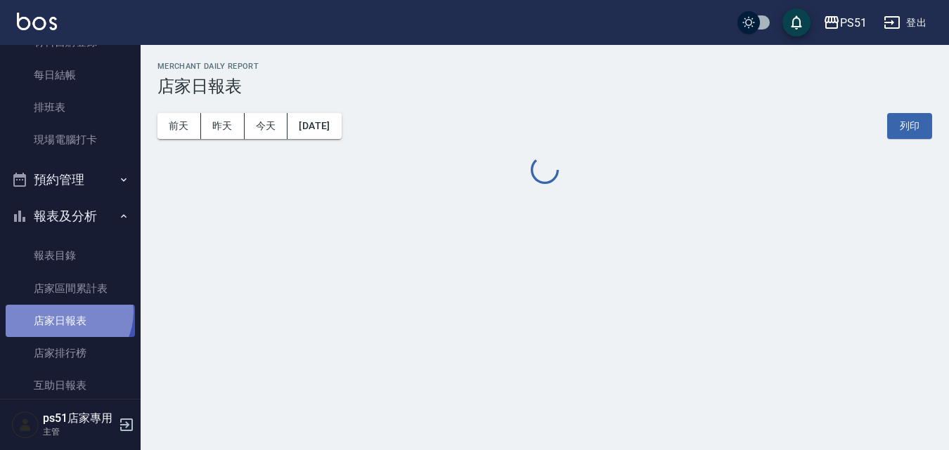
click at [64, 312] on link "店家日報表" at bounding box center [70, 321] width 129 height 32
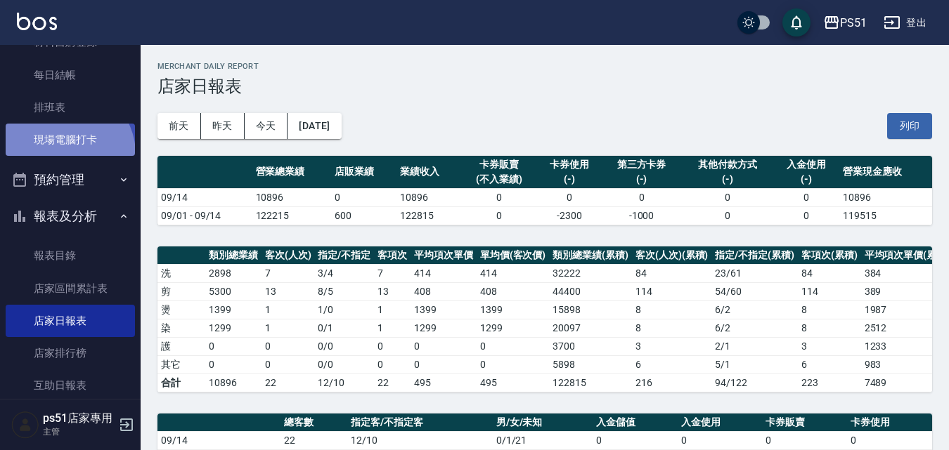
click at [66, 154] on link "現場電腦打卡" at bounding box center [70, 140] width 129 height 32
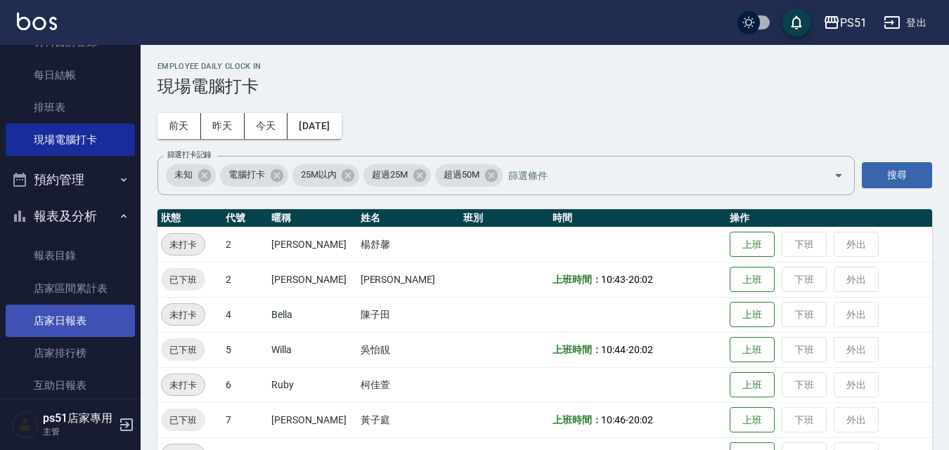
click at [75, 313] on link "店家日報表" at bounding box center [70, 321] width 129 height 32
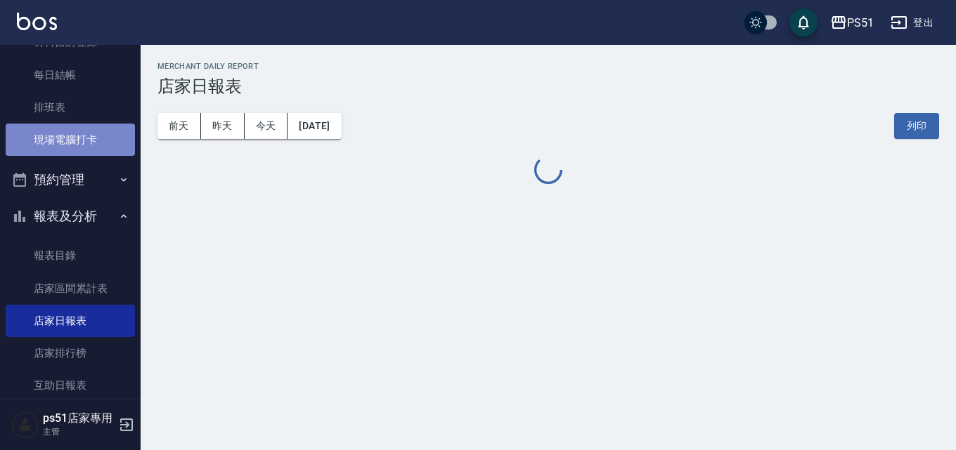
click at [112, 156] on link "現場電腦打卡" at bounding box center [70, 140] width 129 height 32
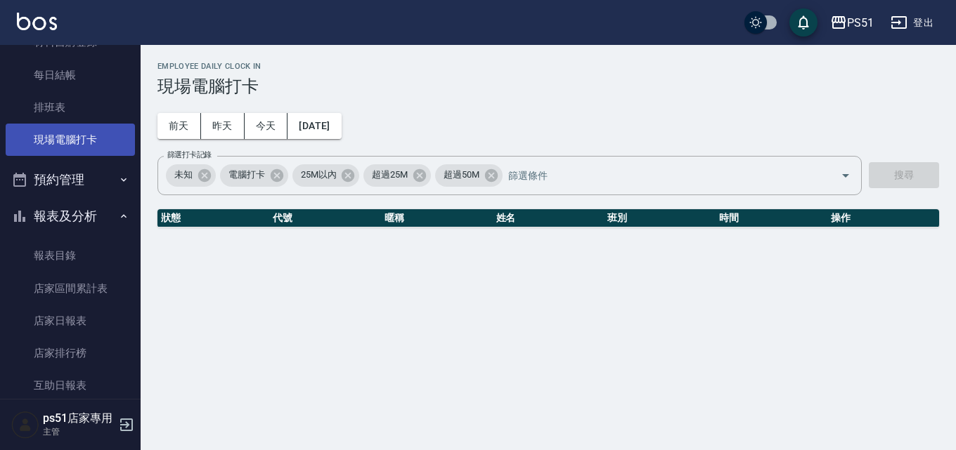
click at [112, 156] on link "現場電腦打卡" at bounding box center [70, 140] width 129 height 32
